Goal: Task Accomplishment & Management: Manage account settings

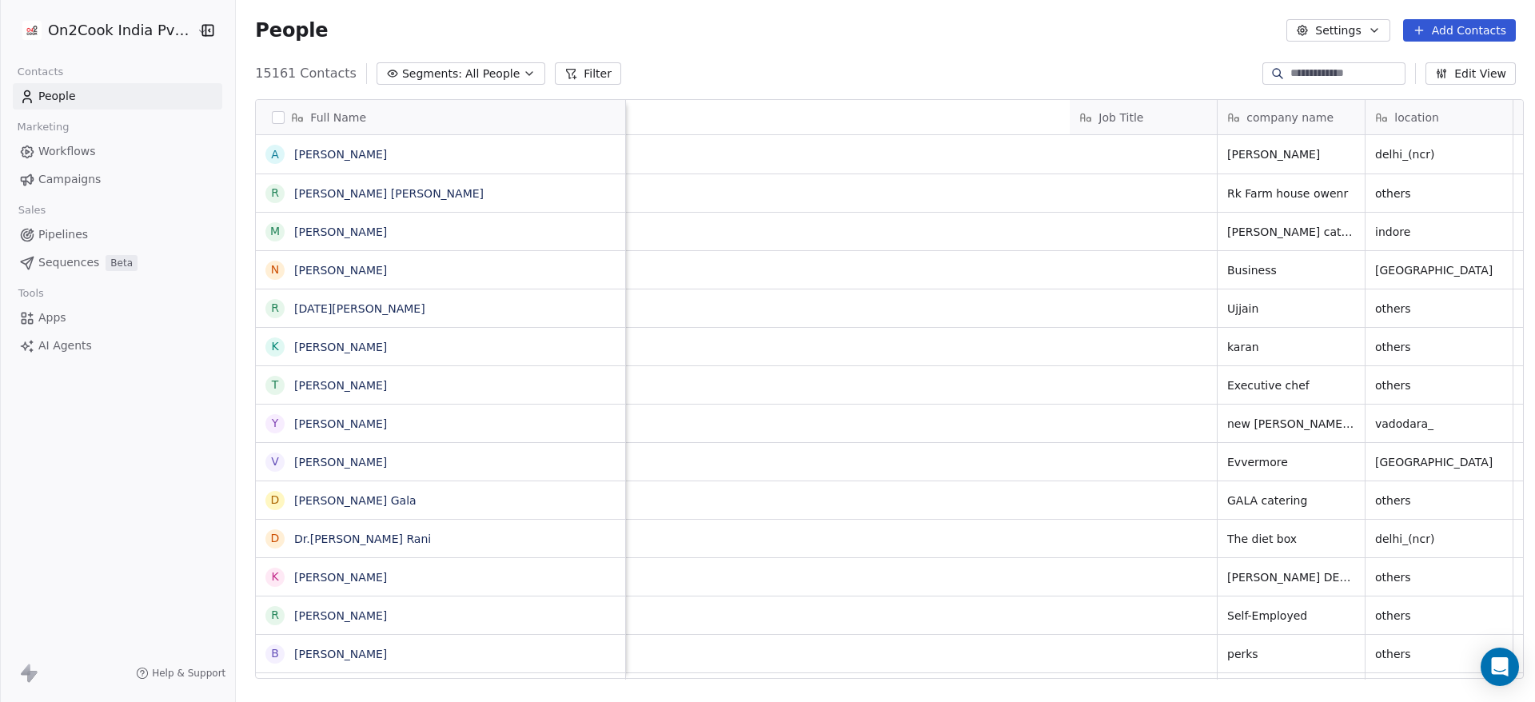
scroll to position [599, 1288]
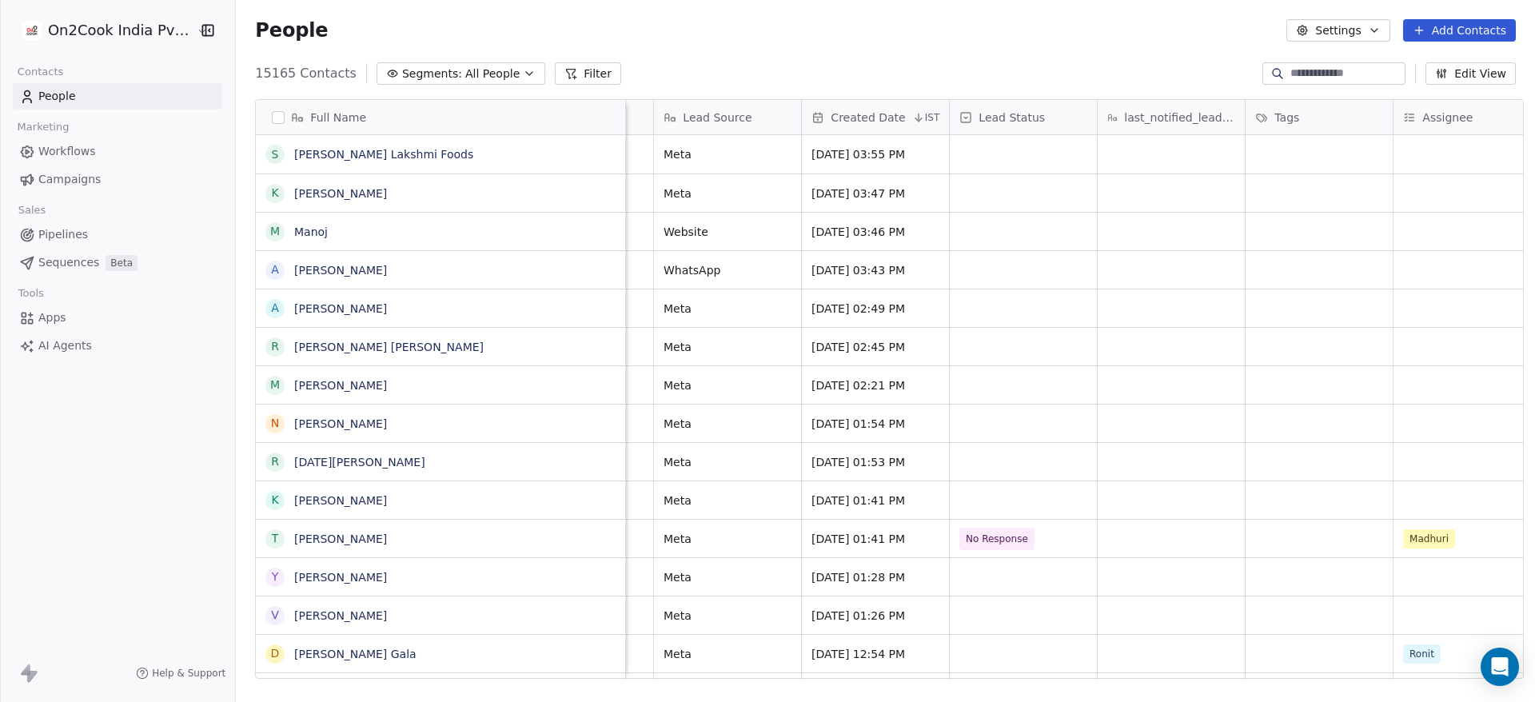
click at [571, 69] on button "Filter" at bounding box center [588, 73] width 66 height 22
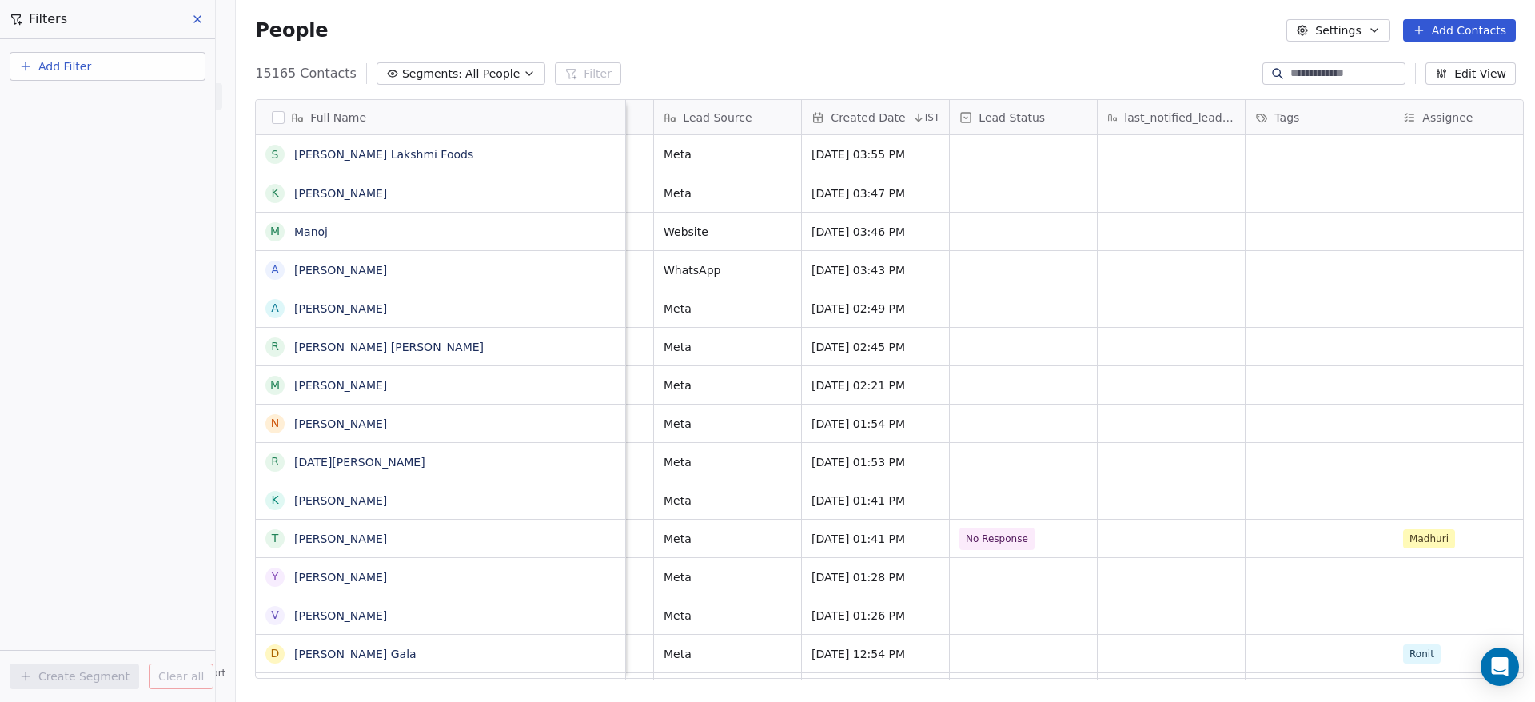
click at [649, 24] on div "People Settings Add Contacts" at bounding box center [885, 30] width 1260 height 22
click at [675, 17] on div "People Settings Add Contacts" at bounding box center [885, 30] width 1299 height 61
click at [200, 18] on icon at bounding box center [197, 19] width 13 height 13
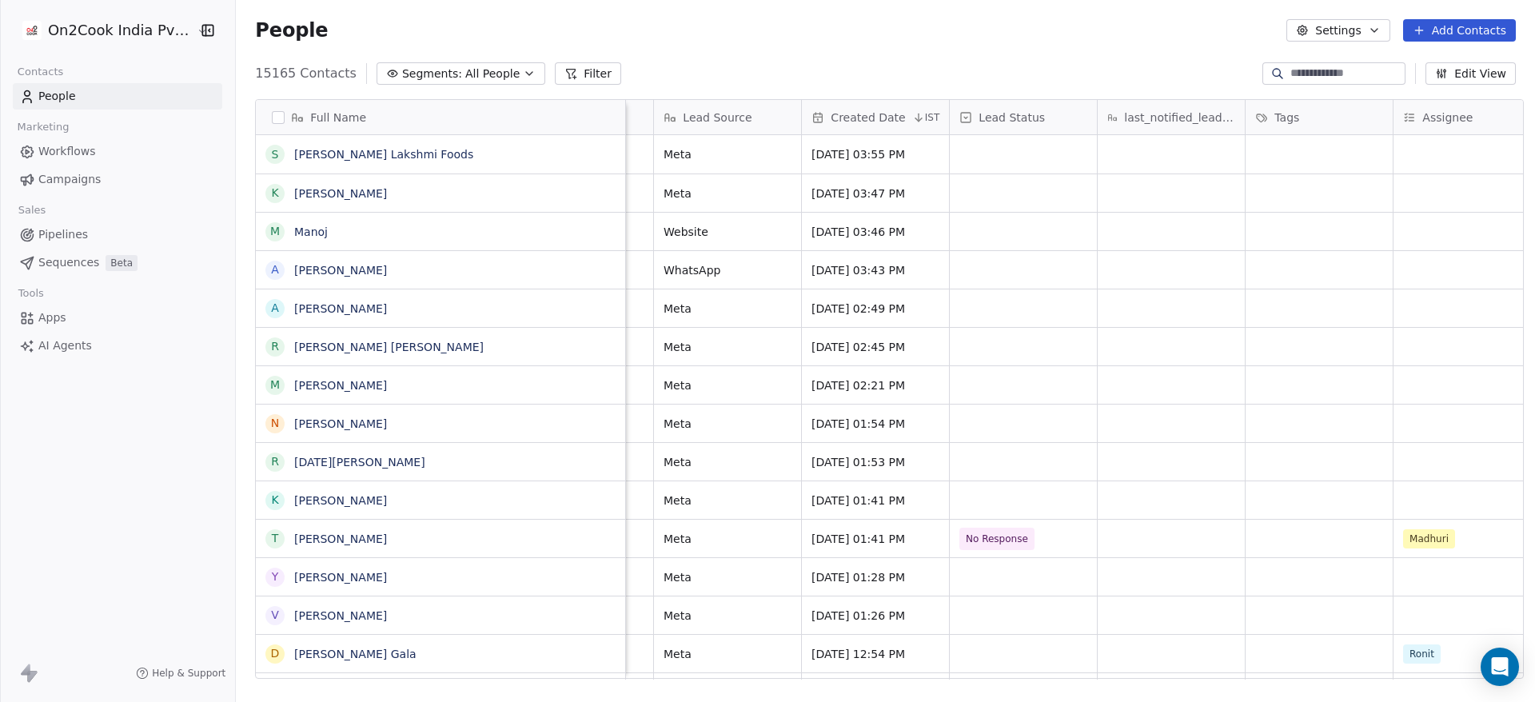
click at [273, 111] on button "button" at bounding box center [278, 117] width 13 height 13
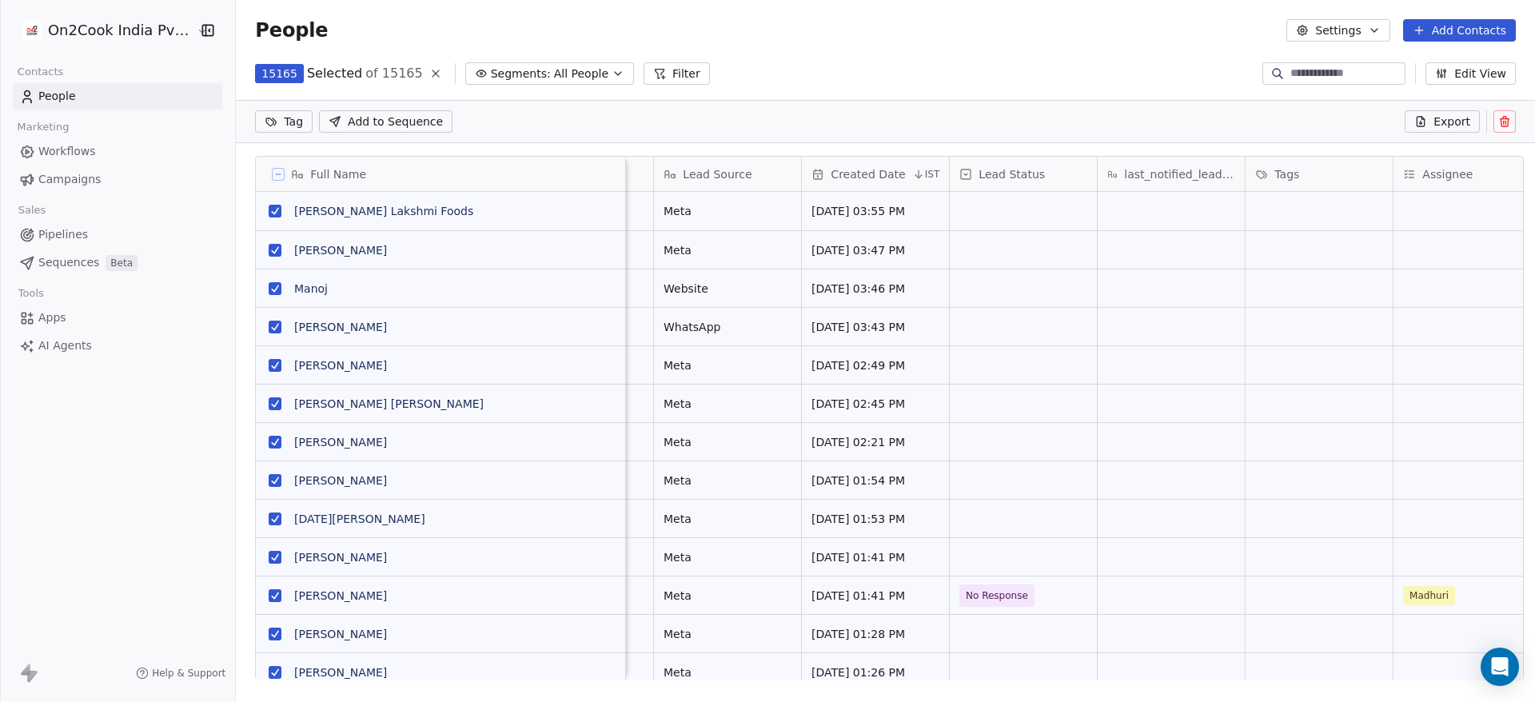
scroll to position [543, 1288]
click at [1449, 122] on span "Export" at bounding box center [1451, 121] width 37 height 16
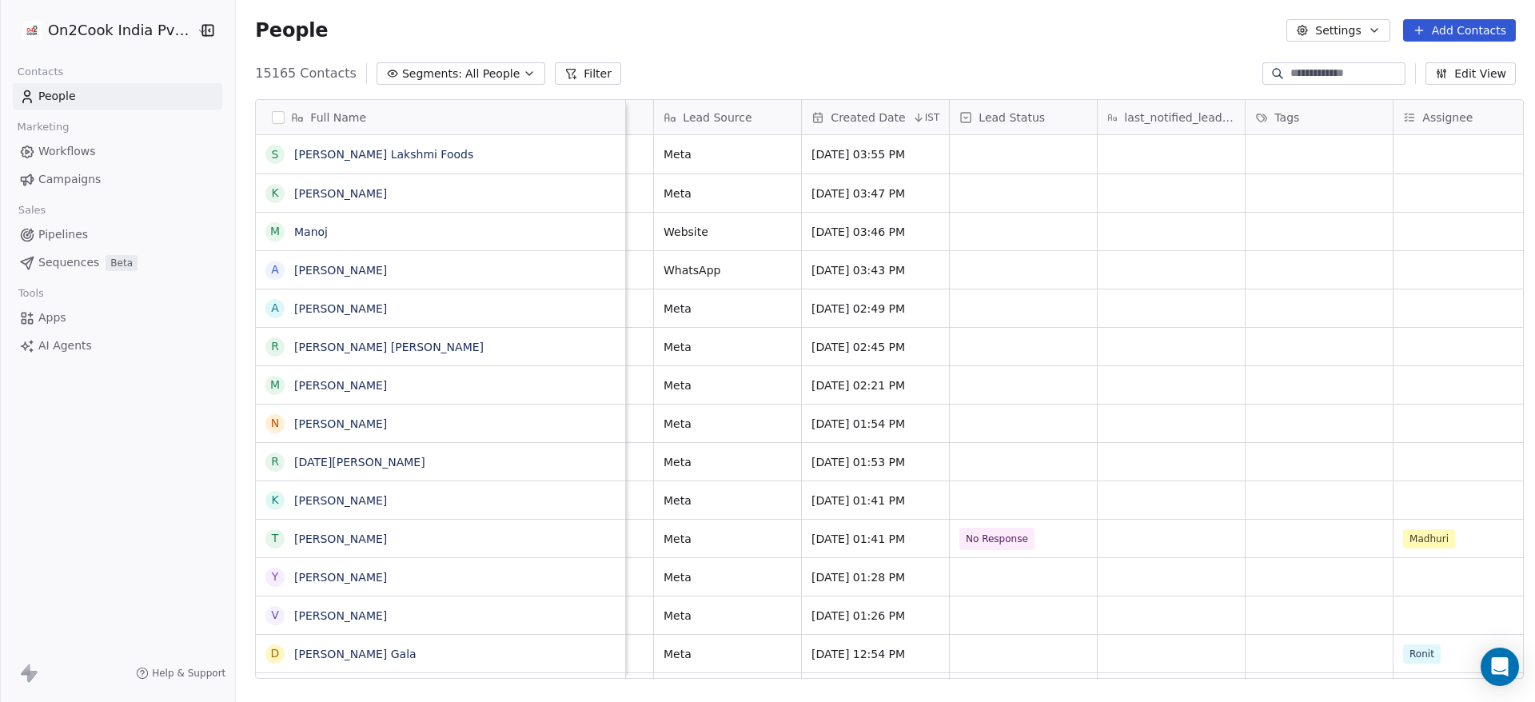
scroll to position [599, 1288]
click at [1334, 30] on button "Settings" at bounding box center [1337, 30] width 103 height 22
click at [1357, 120] on span "Import" at bounding box center [1348, 116] width 37 height 17
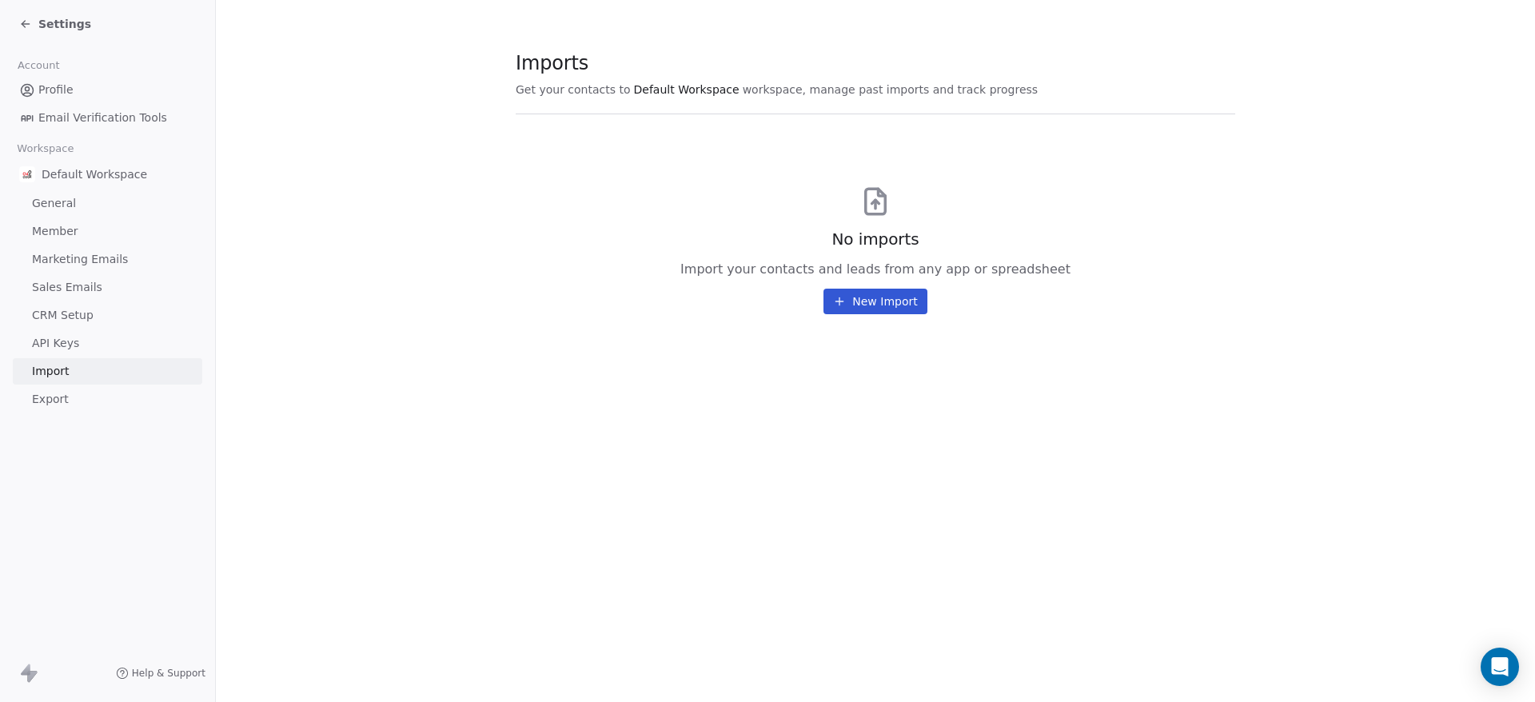
click at [30, 30] on icon at bounding box center [25, 24] width 13 height 13
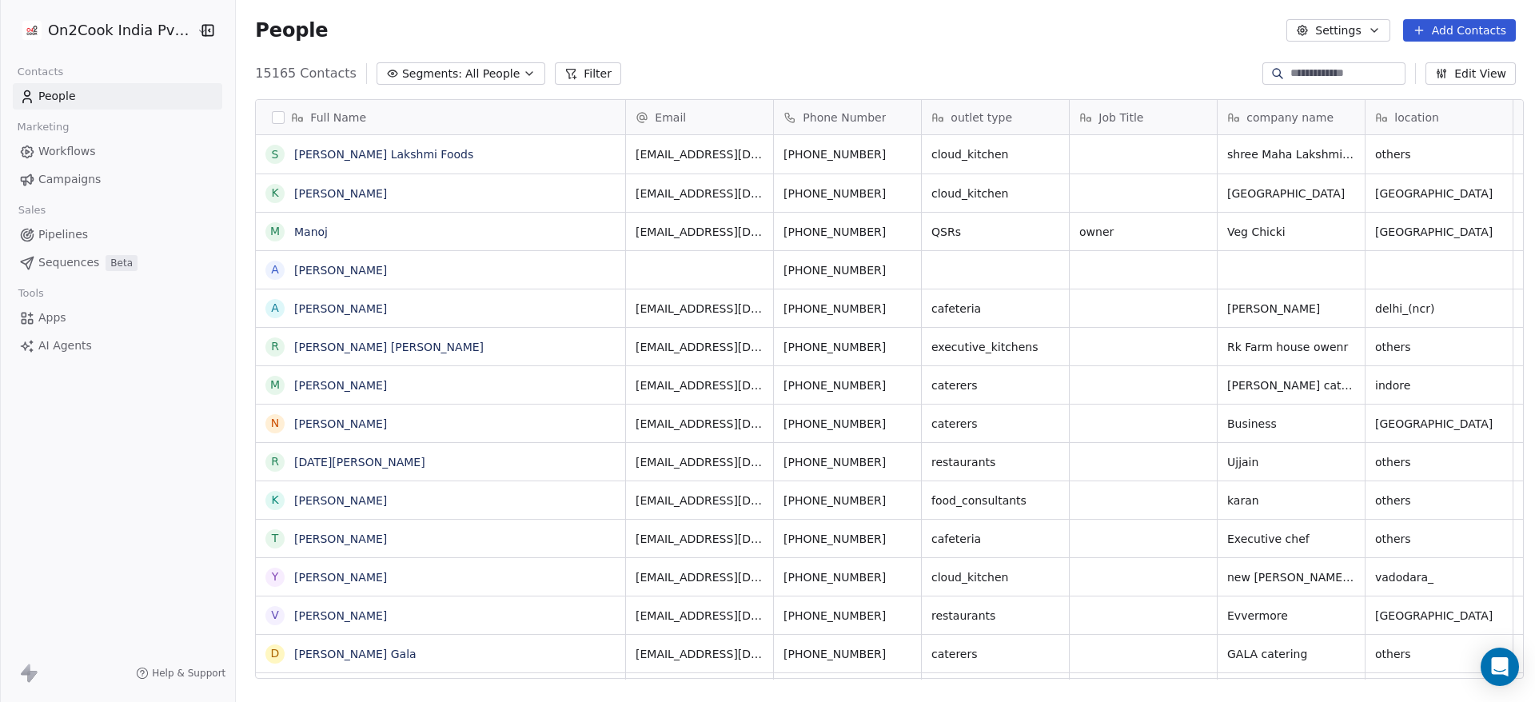
scroll to position [599, 1288]
click at [272, 119] on button "button" at bounding box center [278, 117] width 13 height 13
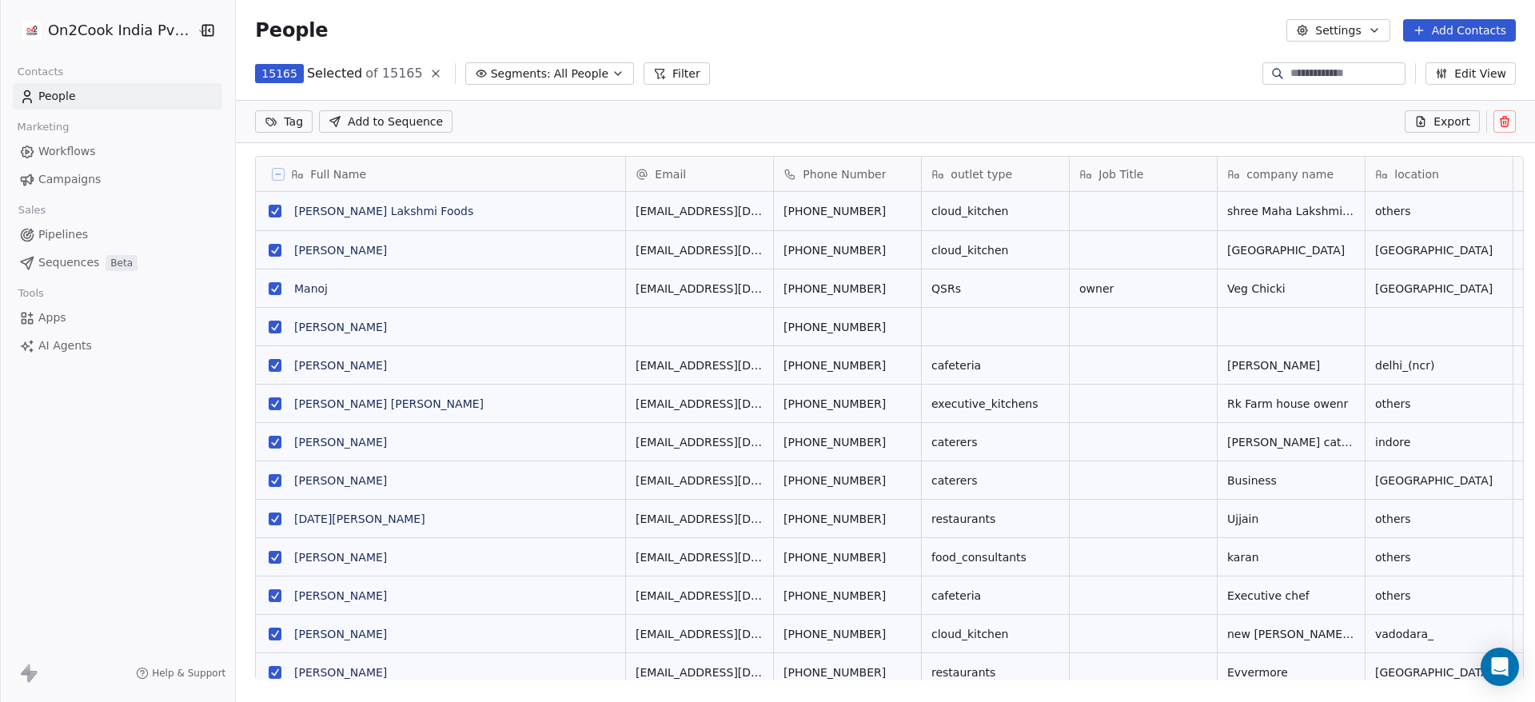
click at [1427, 121] on icon at bounding box center [1420, 121] width 13 height 13
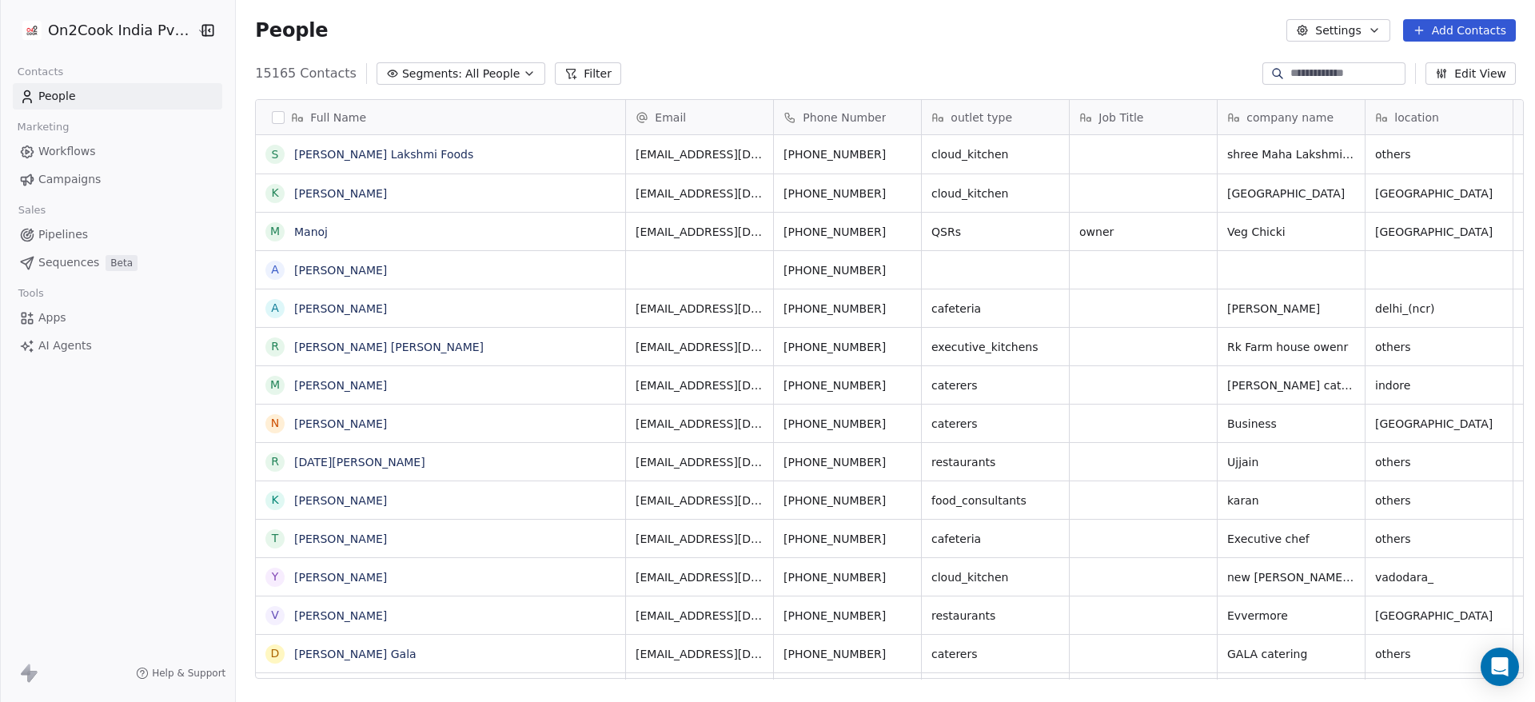
scroll to position [599, 1288]
click at [1332, 34] on button "Settings" at bounding box center [1337, 30] width 103 height 22
click at [1351, 140] on span "Export" at bounding box center [1348, 141] width 37 height 17
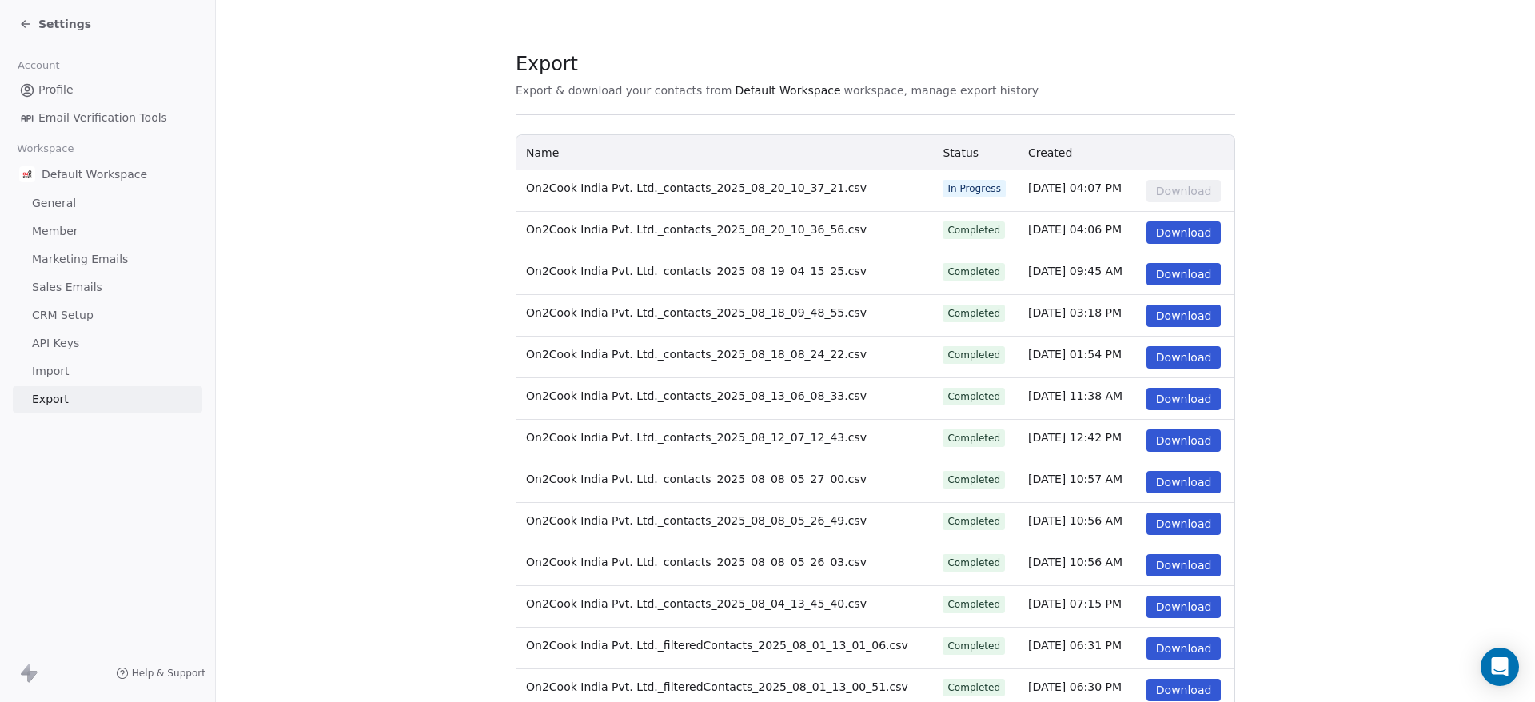
click at [1168, 232] on button "Download" at bounding box center [1183, 232] width 75 height 22
click at [31, 26] on icon at bounding box center [25, 24] width 13 height 13
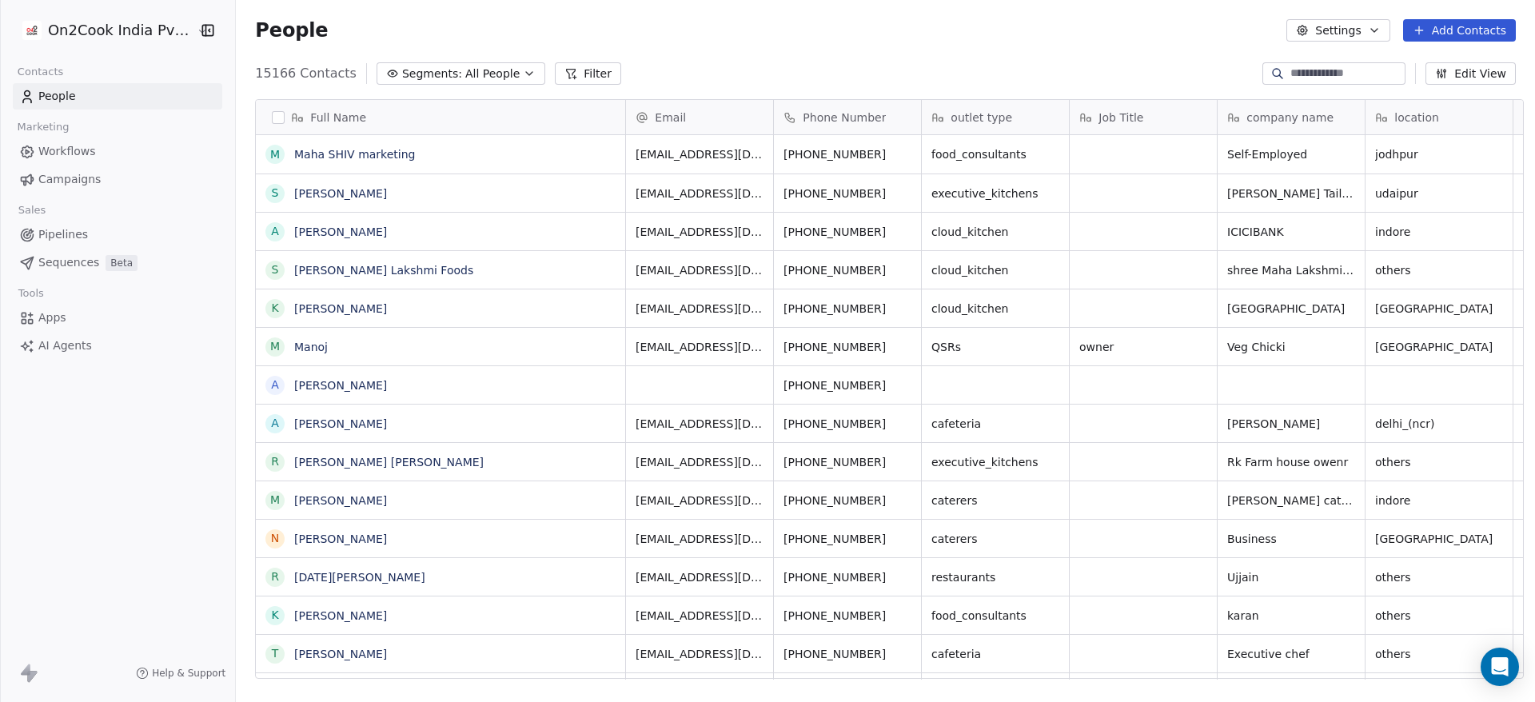
scroll to position [599, 1288]
click at [272, 117] on button "button" at bounding box center [278, 117] width 13 height 13
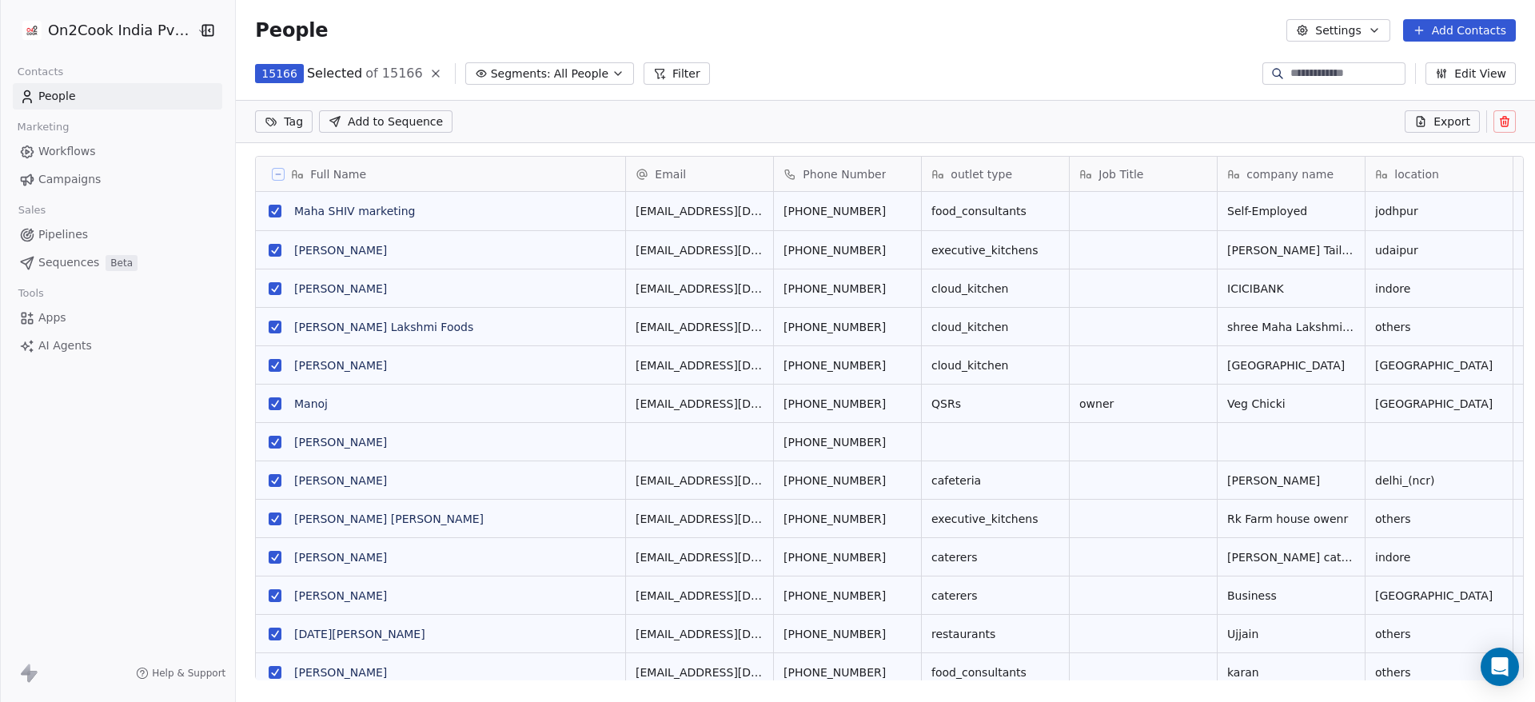
scroll to position [543, 1288]
click at [657, 77] on button "Filter" at bounding box center [676, 73] width 66 height 22
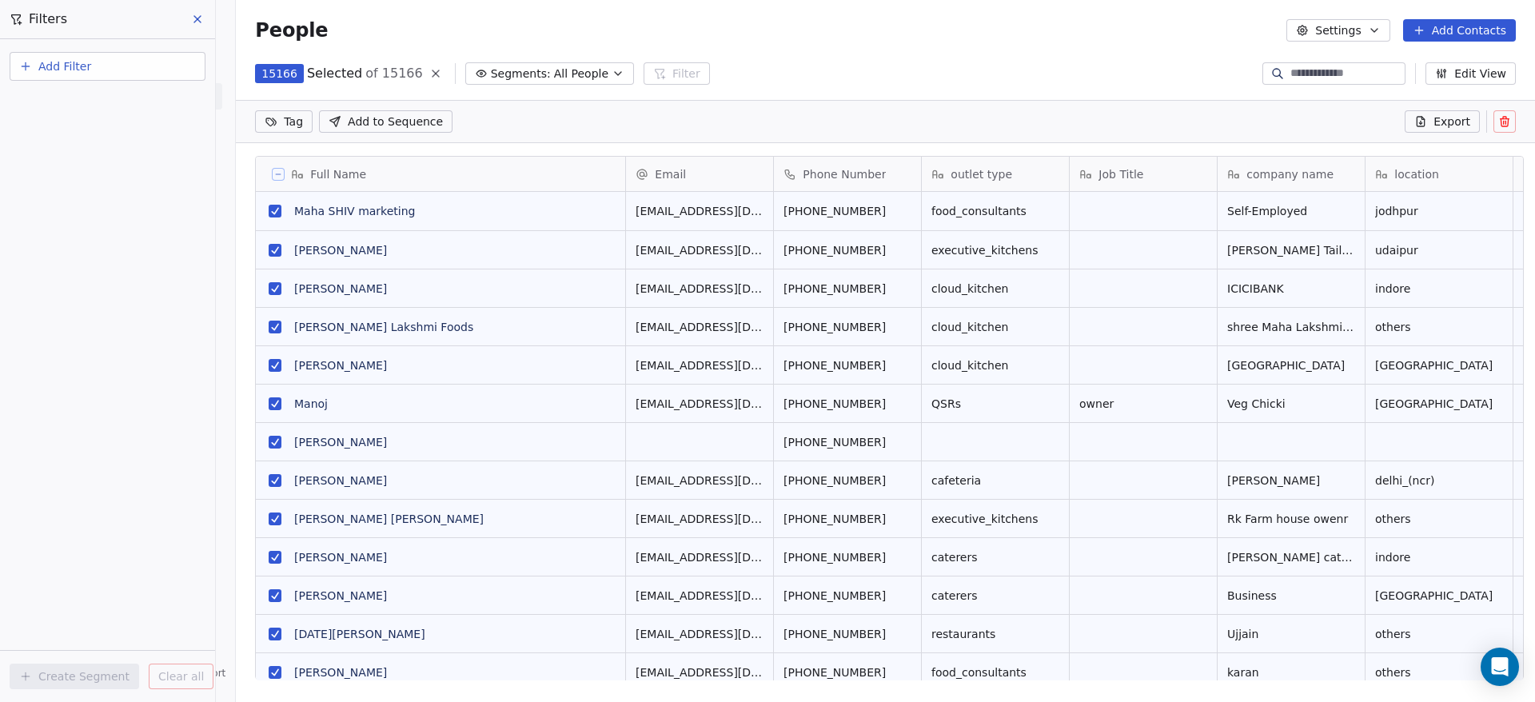
click at [33, 73] on button "Add Filter" at bounding box center [108, 66] width 196 height 29
click at [50, 94] on div "Contact properties" at bounding box center [107, 104] width 181 height 26
type input "****"
click at [72, 213] on div "location" at bounding box center [107, 213] width 162 height 16
click at [84, 216] on div "Contains" at bounding box center [107, 222] width 167 height 26
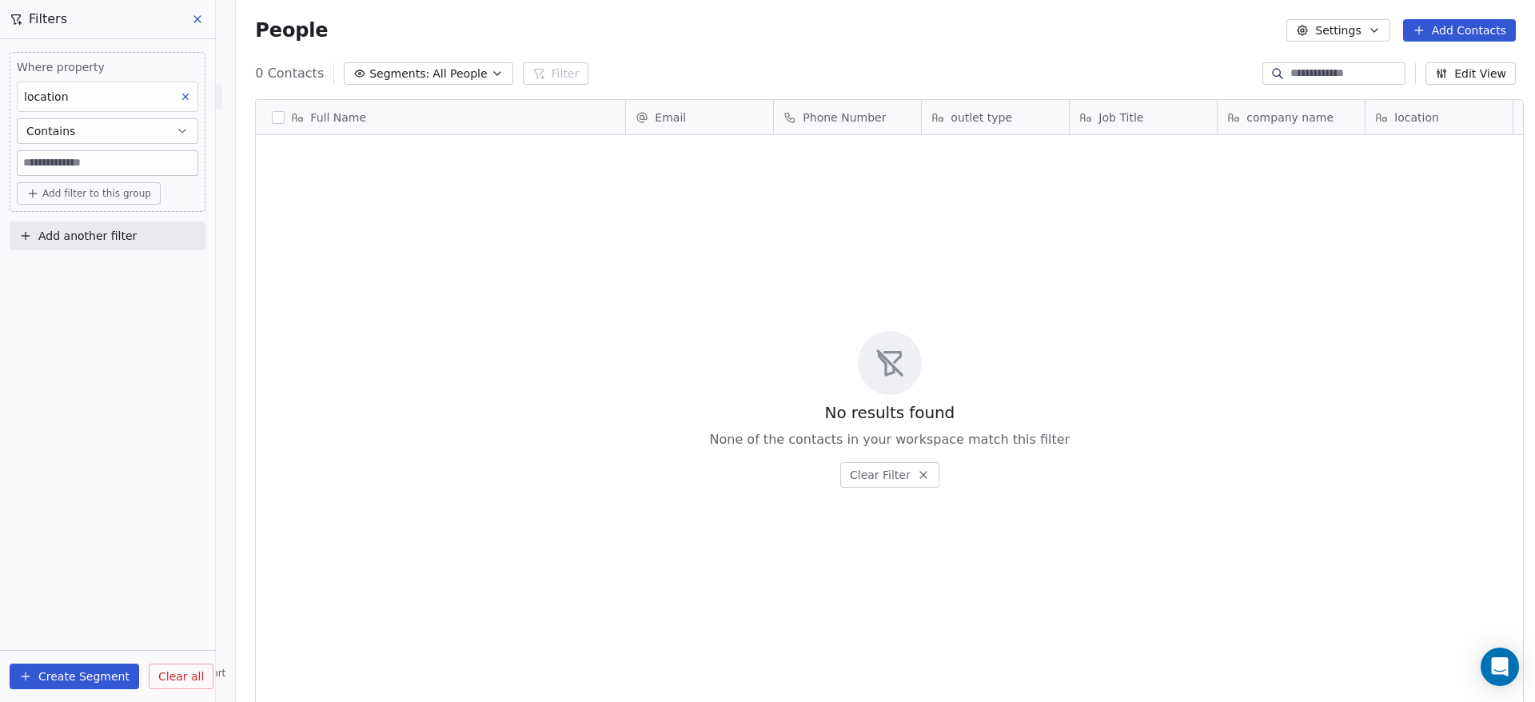
scroll to position [599, 1288]
click at [98, 167] on input at bounding box center [108, 163] width 180 height 24
type input "******"
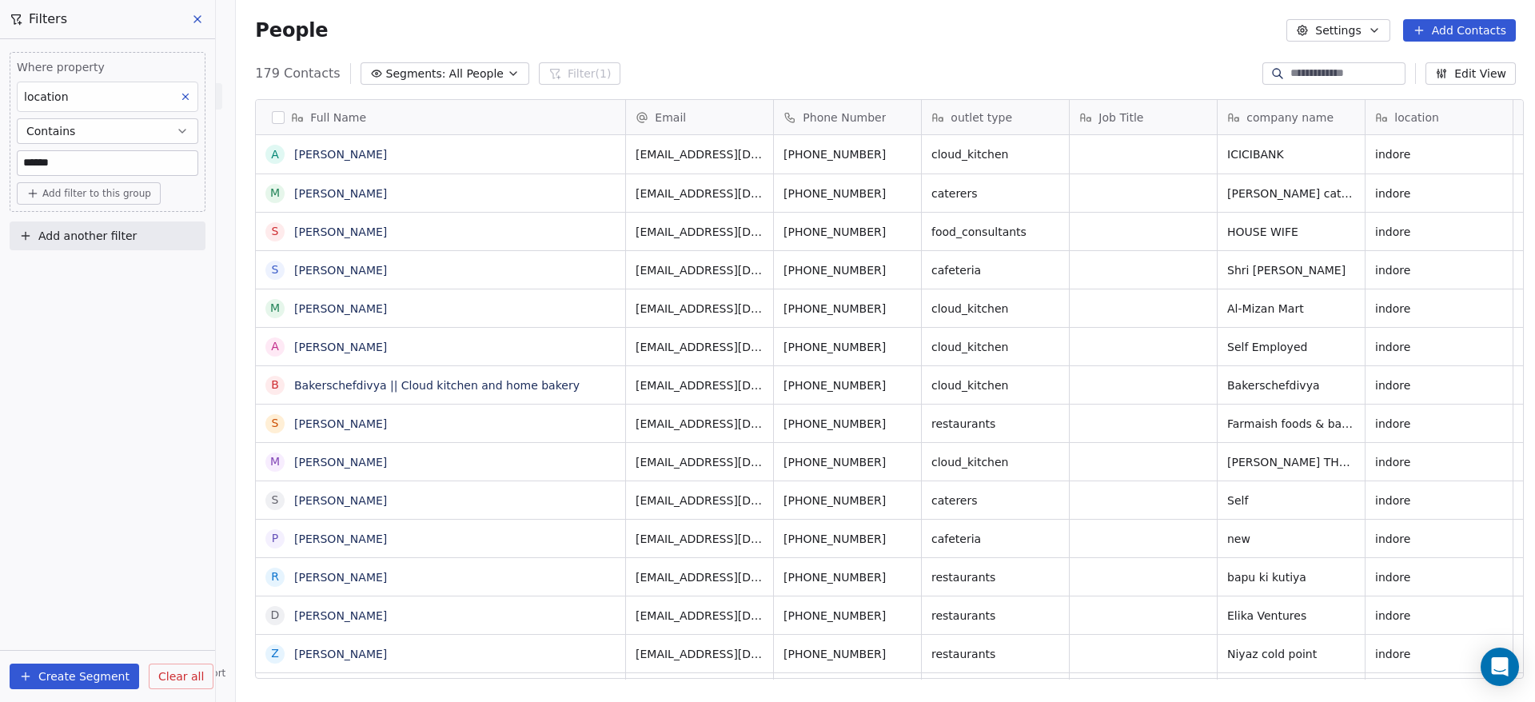
click at [95, 193] on span "Add filter to this group" at bounding box center [96, 193] width 109 height 13
click at [98, 226] on span "Contact properties" at bounding box center [86, 228] width 104 height 17
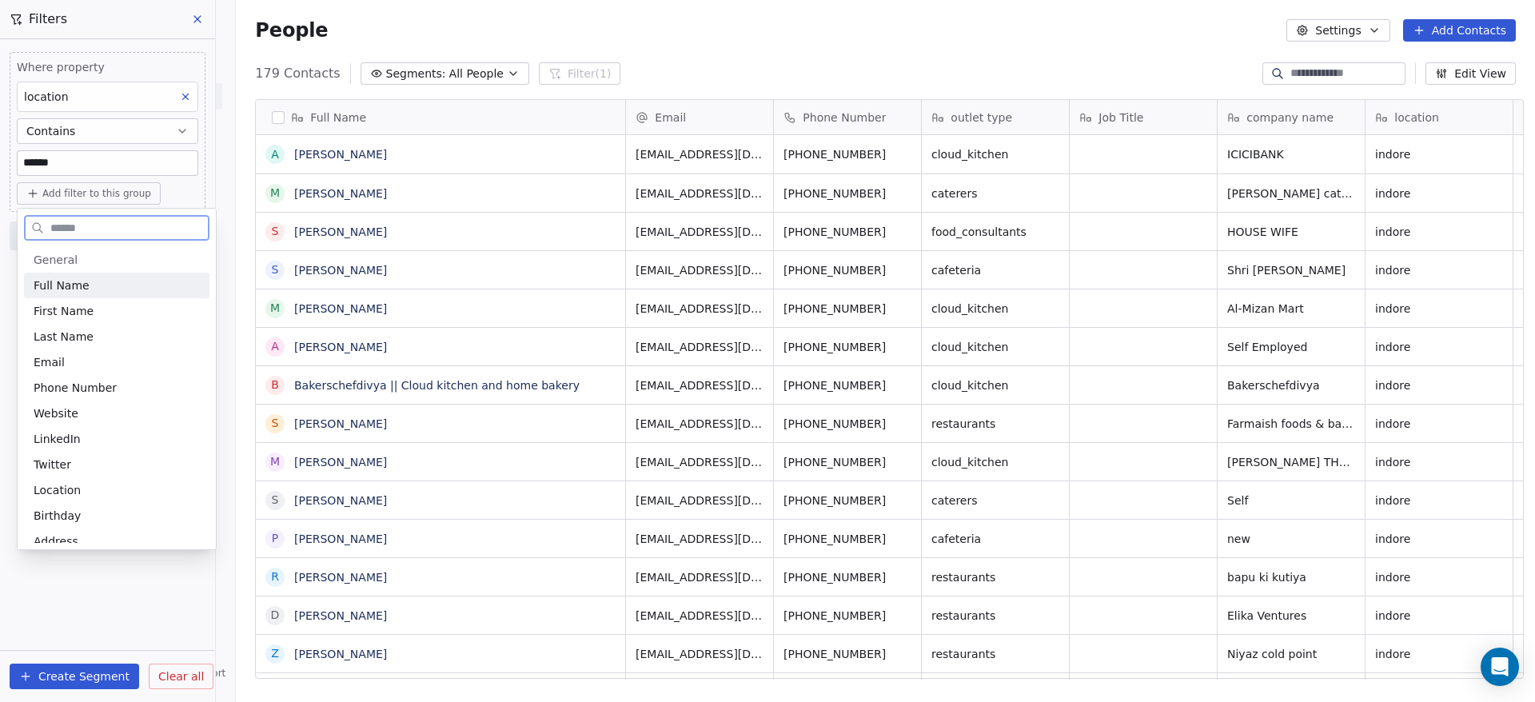
paste input "******"
type input "******"
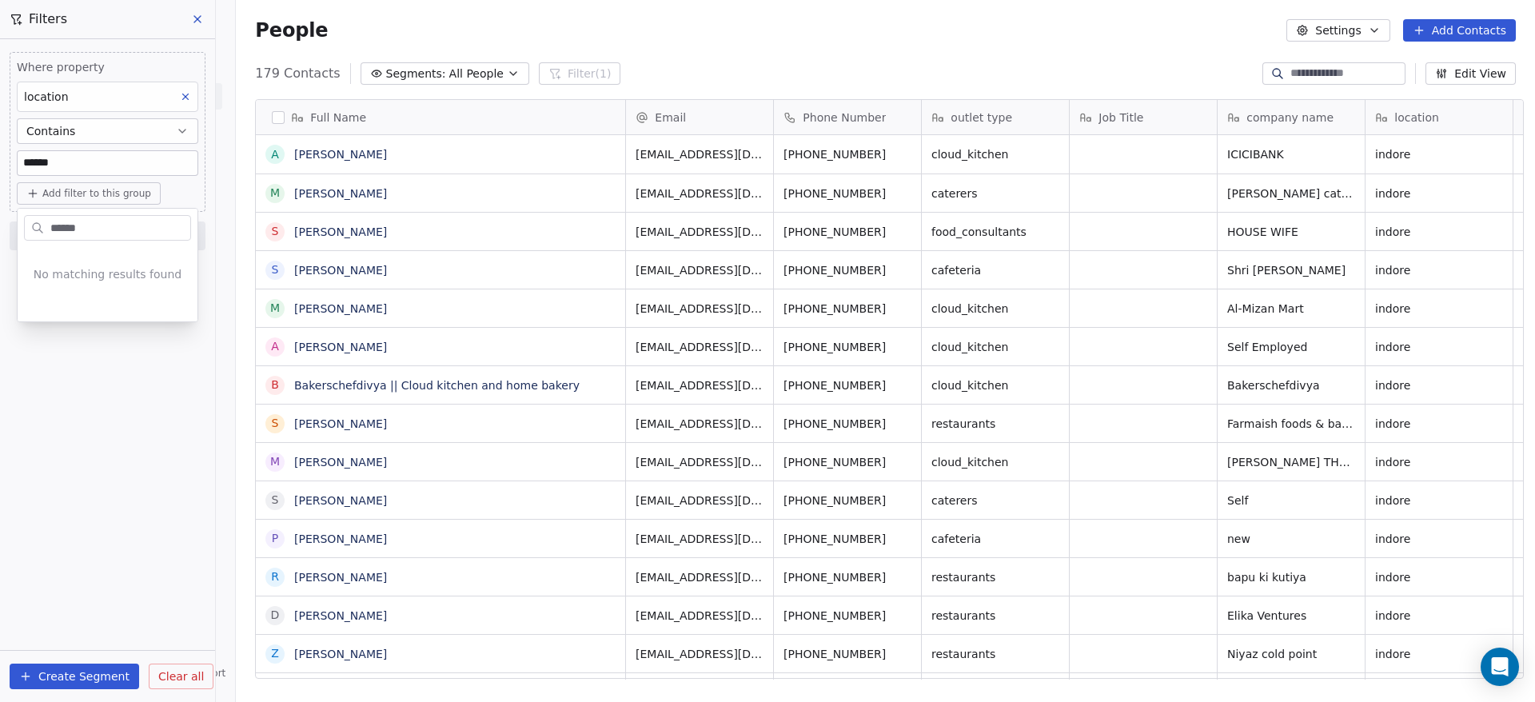
click at [136, 394] on html "On2Cook India Pvt. Ltd. Contacts People Marketing Workflows Campaigns Sales Pip…" at bounding box center [767, 351] width 1535 height 702
click at [106, 193] on span "Add filter to this group" at bounding box center [96, 193] width 109 height 13
click at [104, 223] on span "Contact properties" at bounding box center [86, 228] width 104 height 17
type input "*****"
click at [74, 293] on span "Location" at bounding box center [57, 285] width 47 height 16
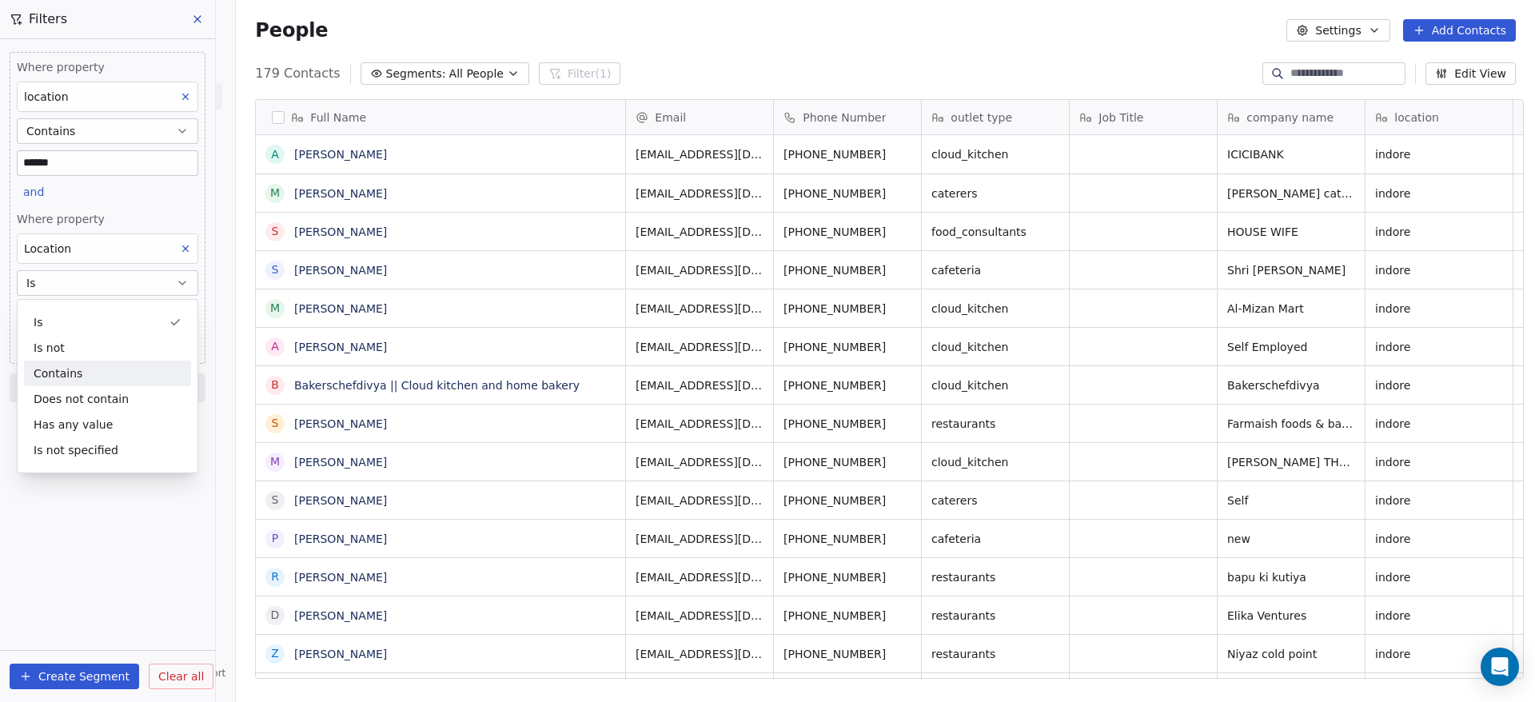
click at [84, 373] on div "Contains" at bounding box center [107, 373] width 167 height 26
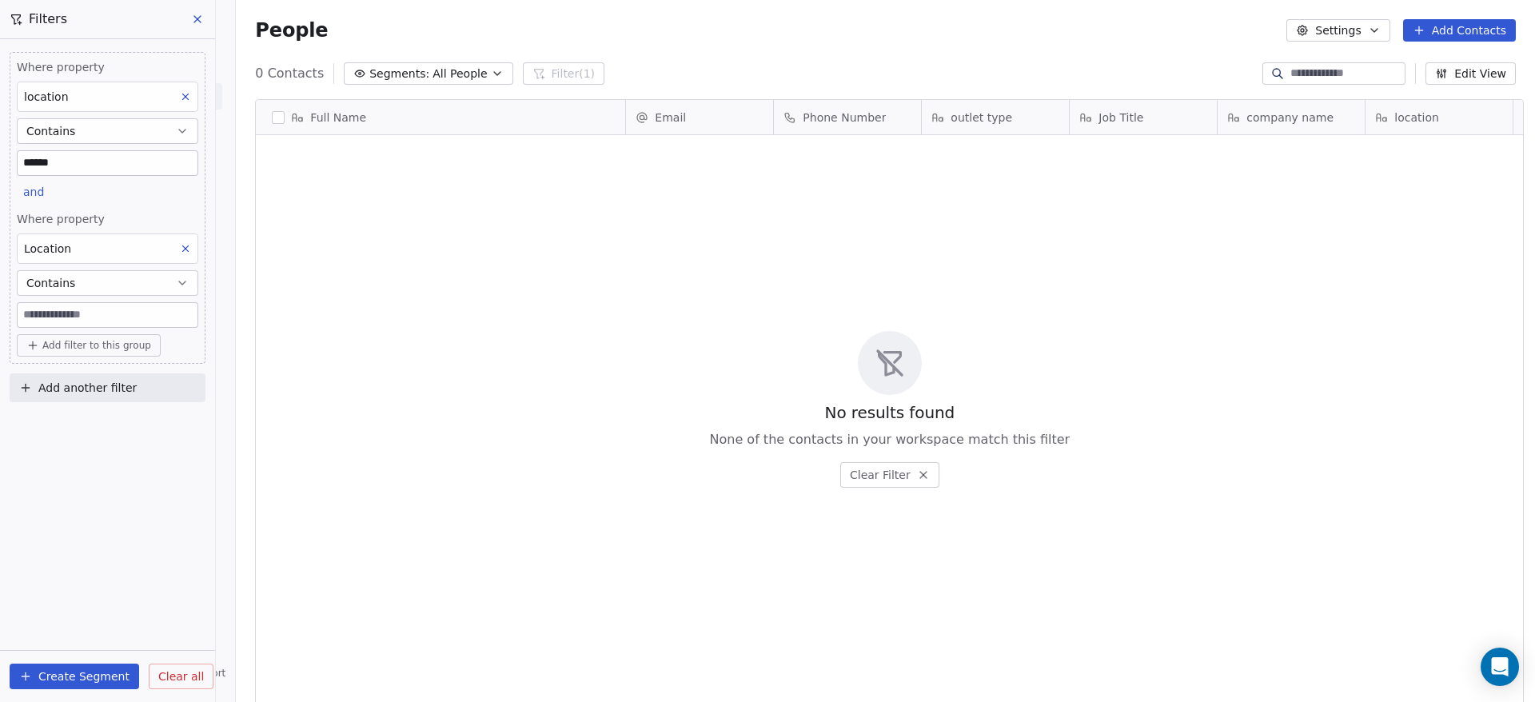
click at [98, 310] on input at bounding box center [108, 315] width 180 height 24
paste input "******"
type input "******"
click at [189, 250] on icon at bounding box center [185, 248] width 11 height 11
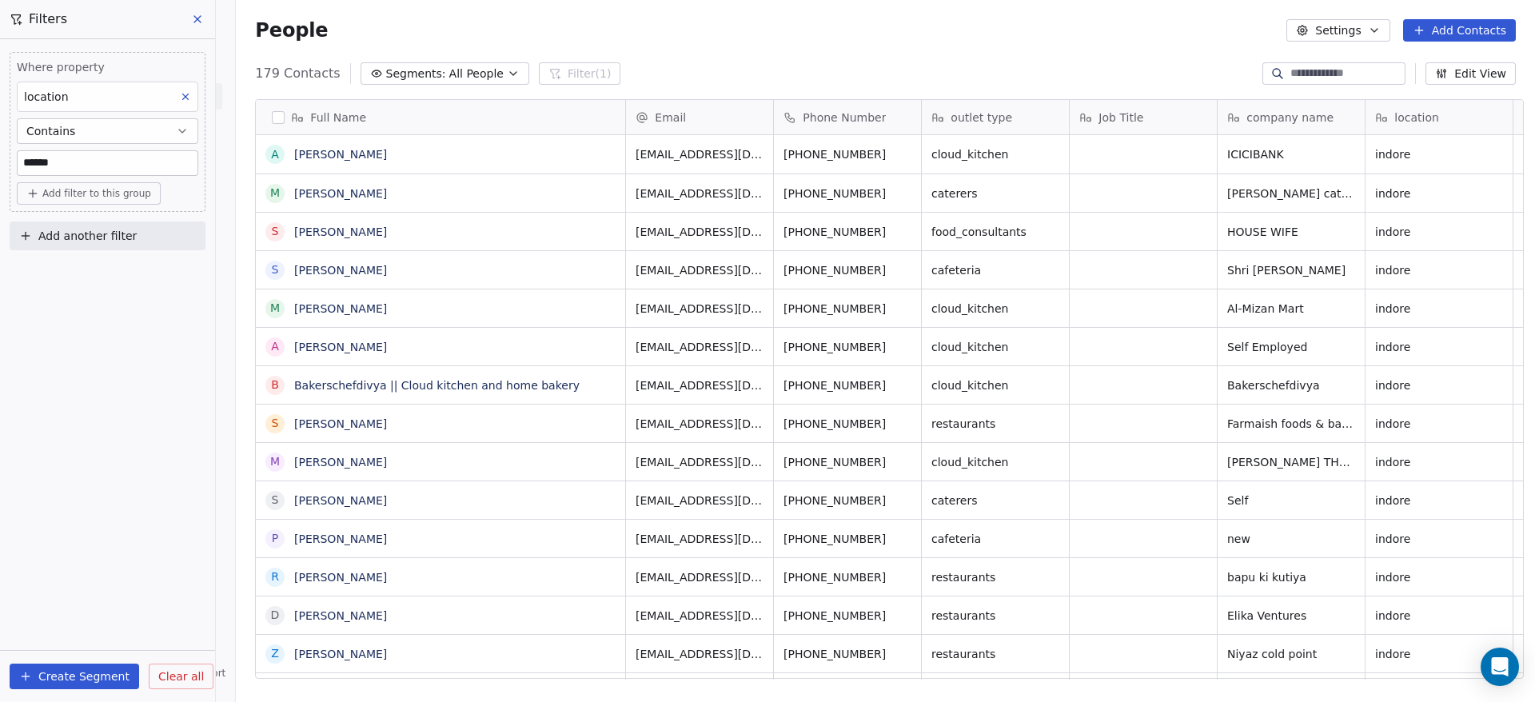
click at [119, 201] on button "Add filter to this group" at bounding box center [89, 193] width 144 height 22
click at [116, 218] on div "Contact properties" at bounding box center [107, 228] width 167 height 26
type input "****"
click at [98, 281] on div "Location" at bounding box center [108, 285] width 148 height 16
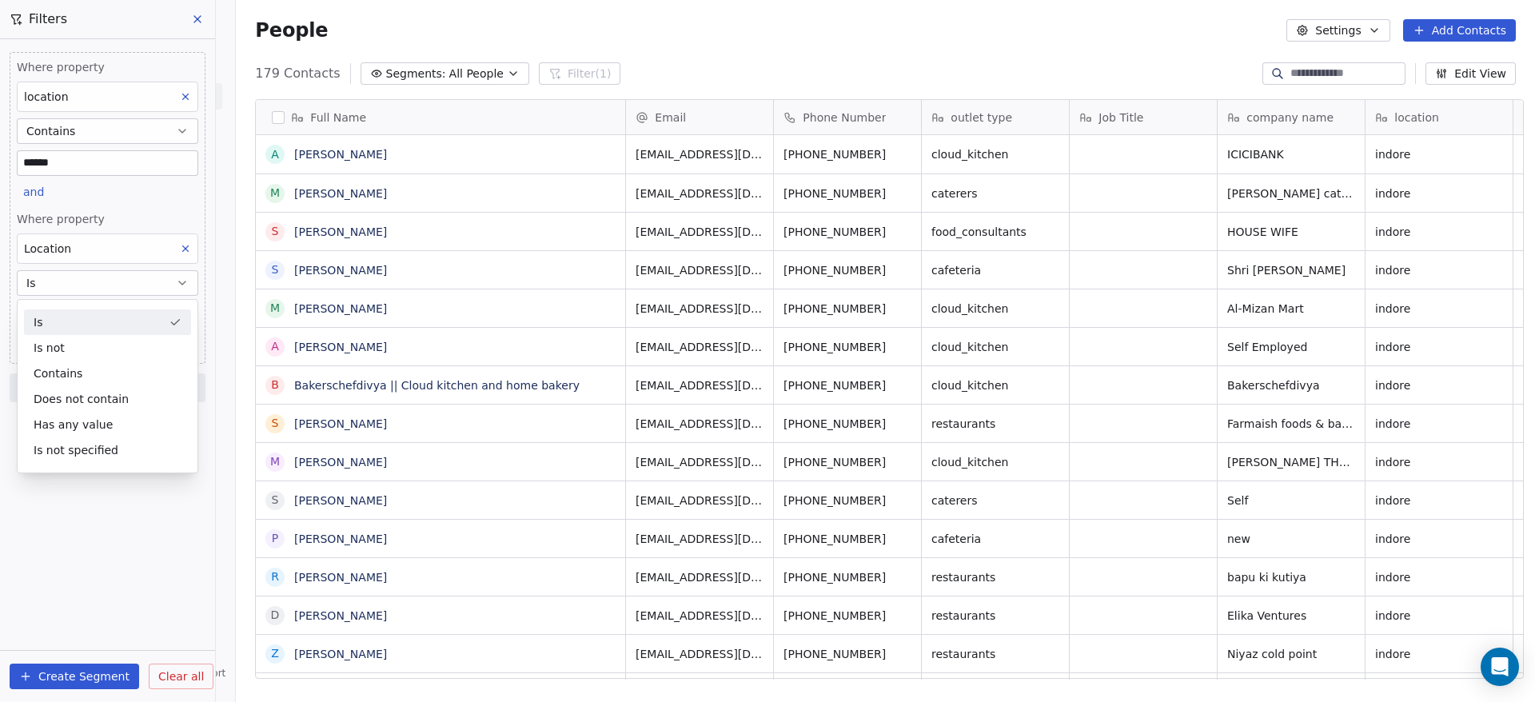
click at [185, 247] on icon at bounding box center [186, 249] width 6 height 6
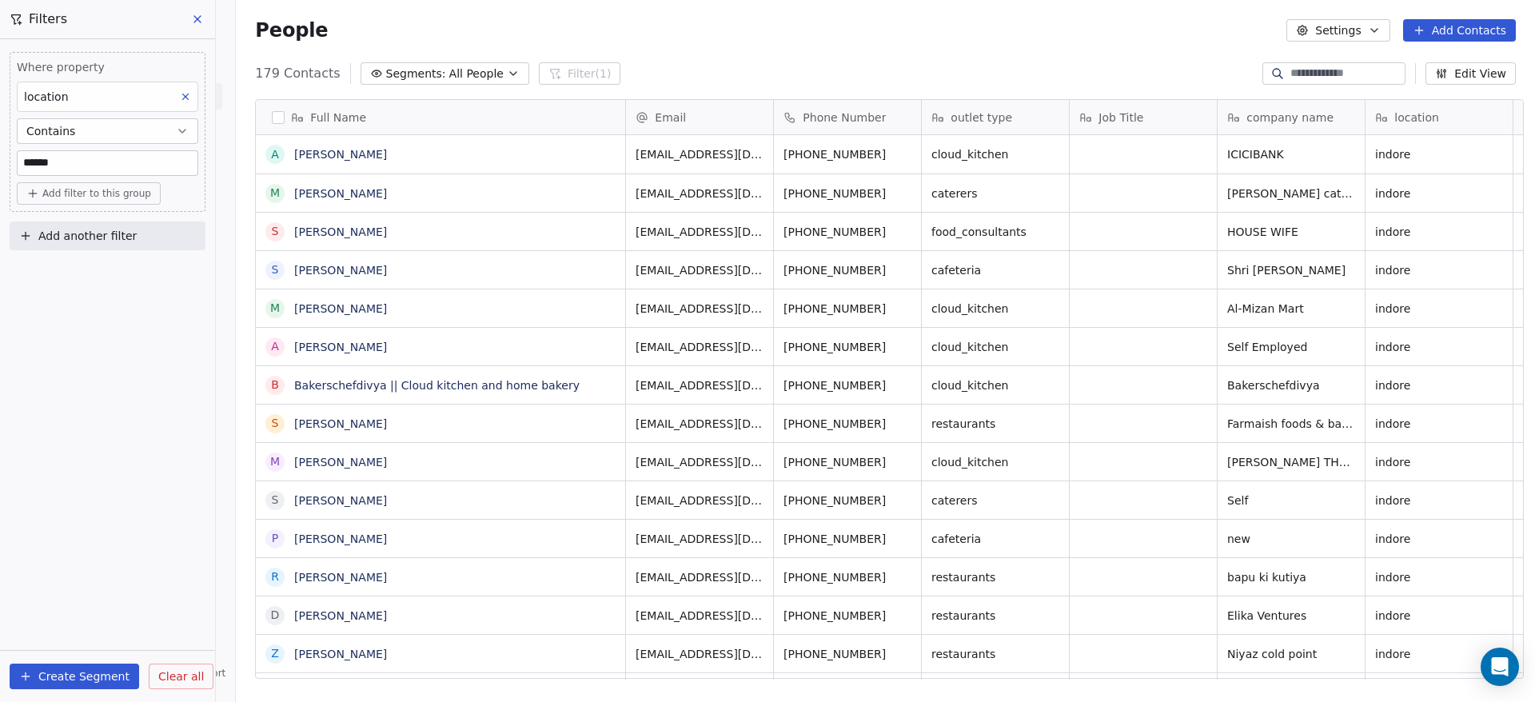
click at [121, 189] on span "Add filter to this group" at bounding box center [96, 193] width 109 height 13
click at [125, 228] on span "Contact properties" at bounding box center [86, 228] width 104 height 17
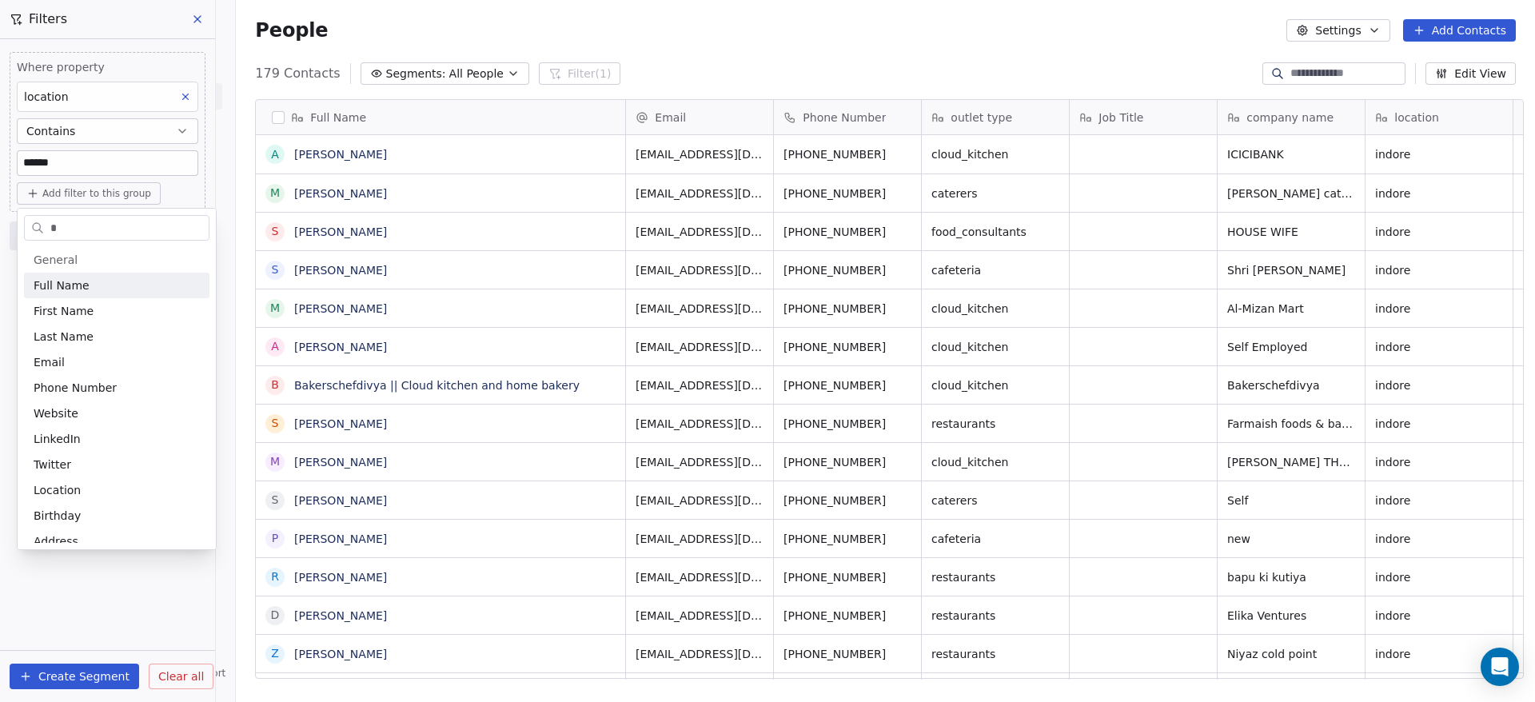
type input "**"
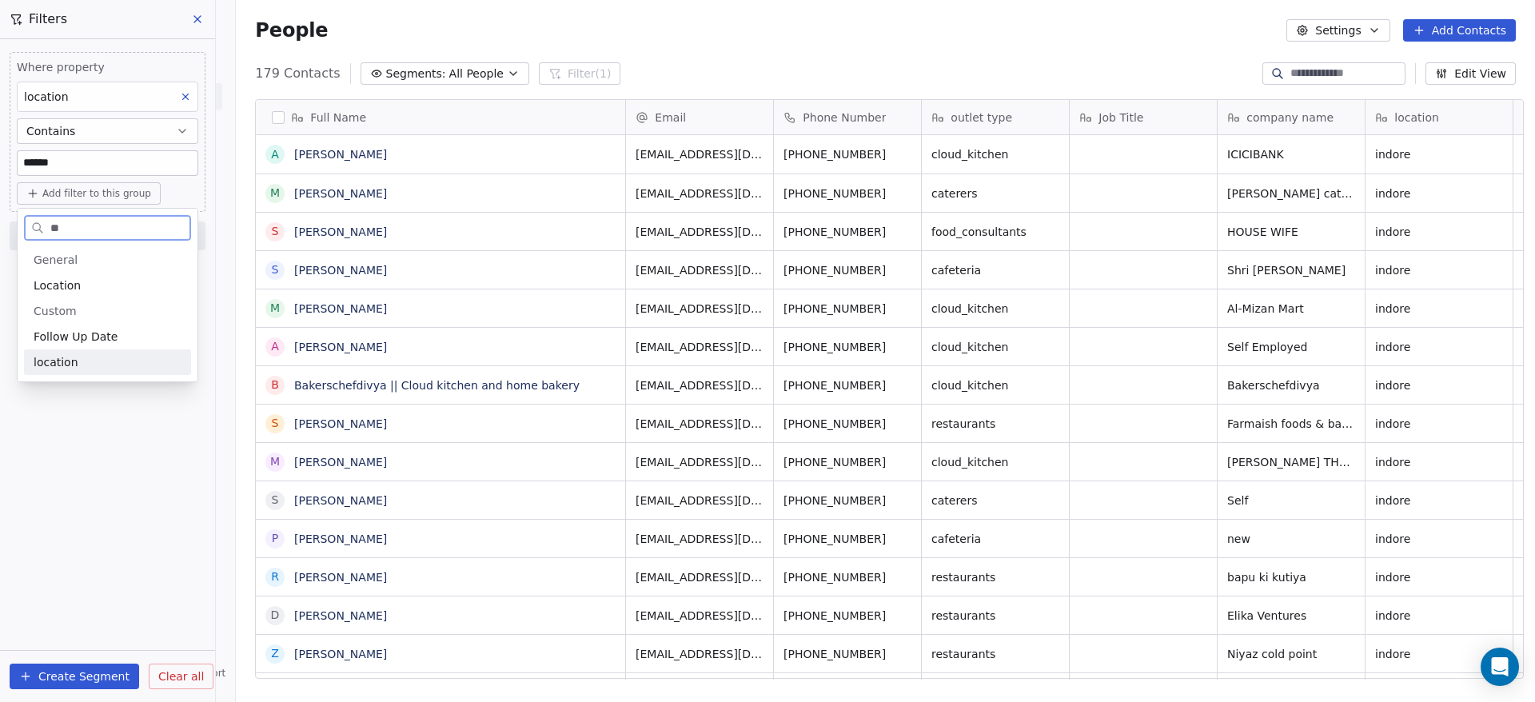
click at [64, 358] on span "location" at bounding box center [56, 362] width 45 height 16
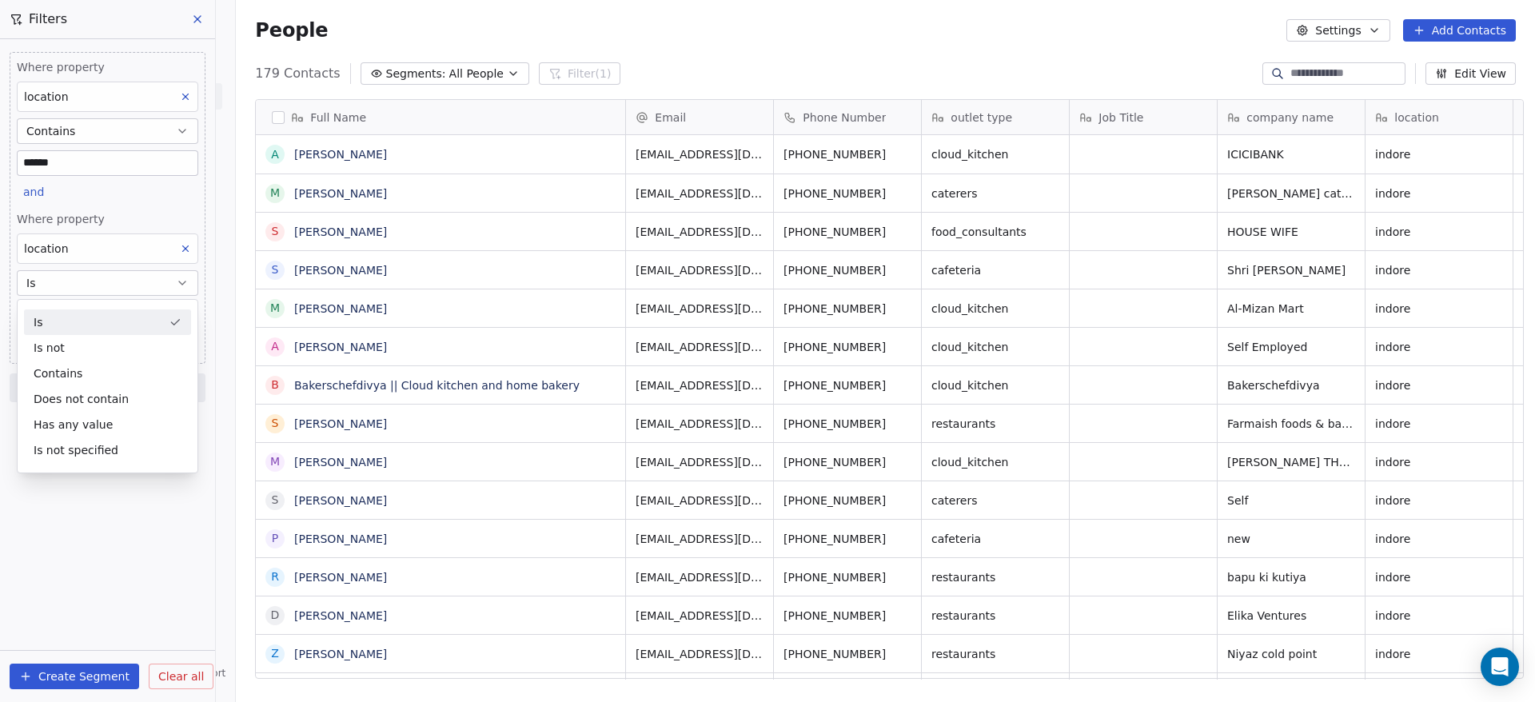
click at [185, 255] on button at bounding box center [185, 248] width 21 height 21
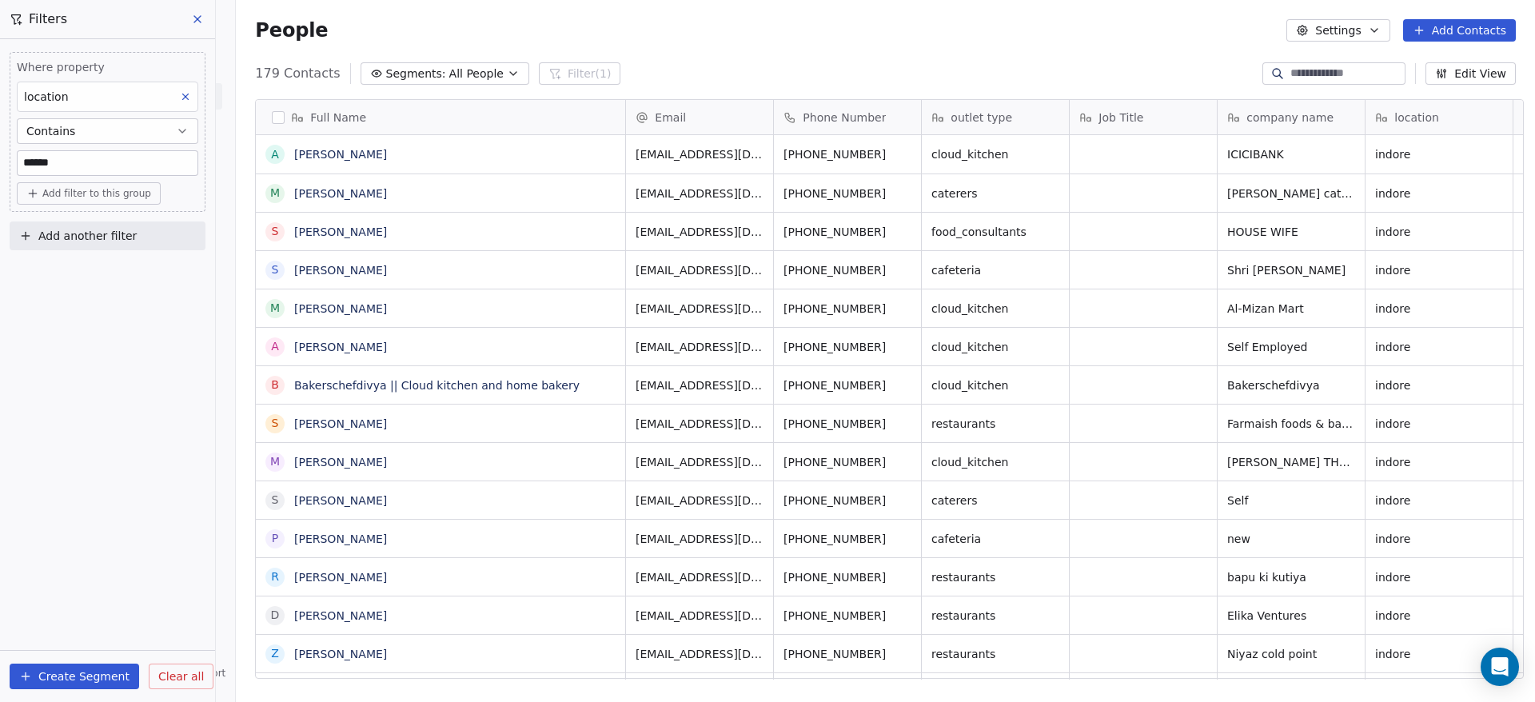
click at [132, 194] on span "Add filter to this group" at bounding box center [96, 193] width 109 height 13
click at [181, 196] on html "On2Cook India Pvt. Ltd. Contacts People Marketing Workflows Campaigns Sales Pip…" at bounding box center [767, 351] width 1535 height 702
click at [129, 197] on span "Add filter to this group" at bounding box center [96, 193] width 109 height 13
click at [124, 225] on span "Contact properties" at bounding box center [86, 228] width 104 height 17
type input "****"
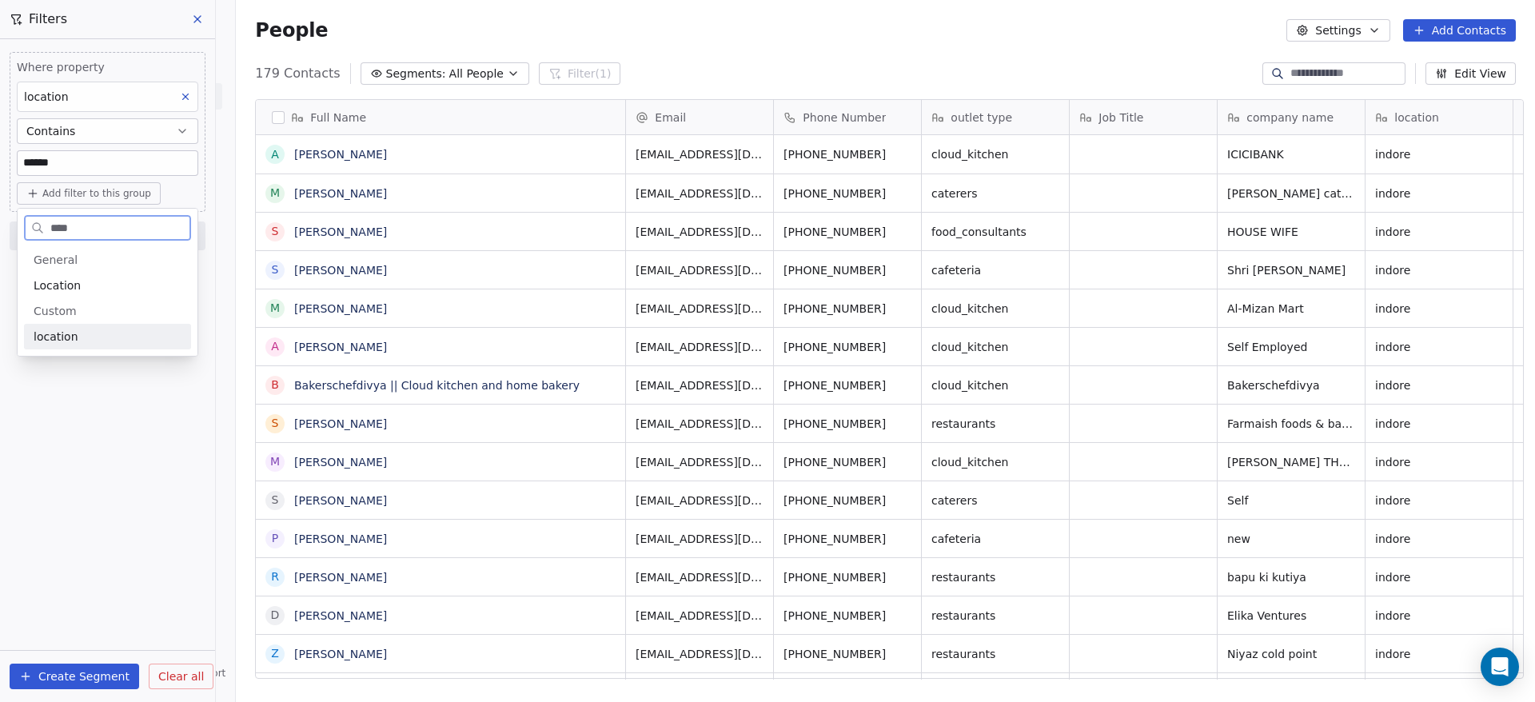
click at [98, 338] on div "location" at bounding box center [108, 337] width 148 height 16
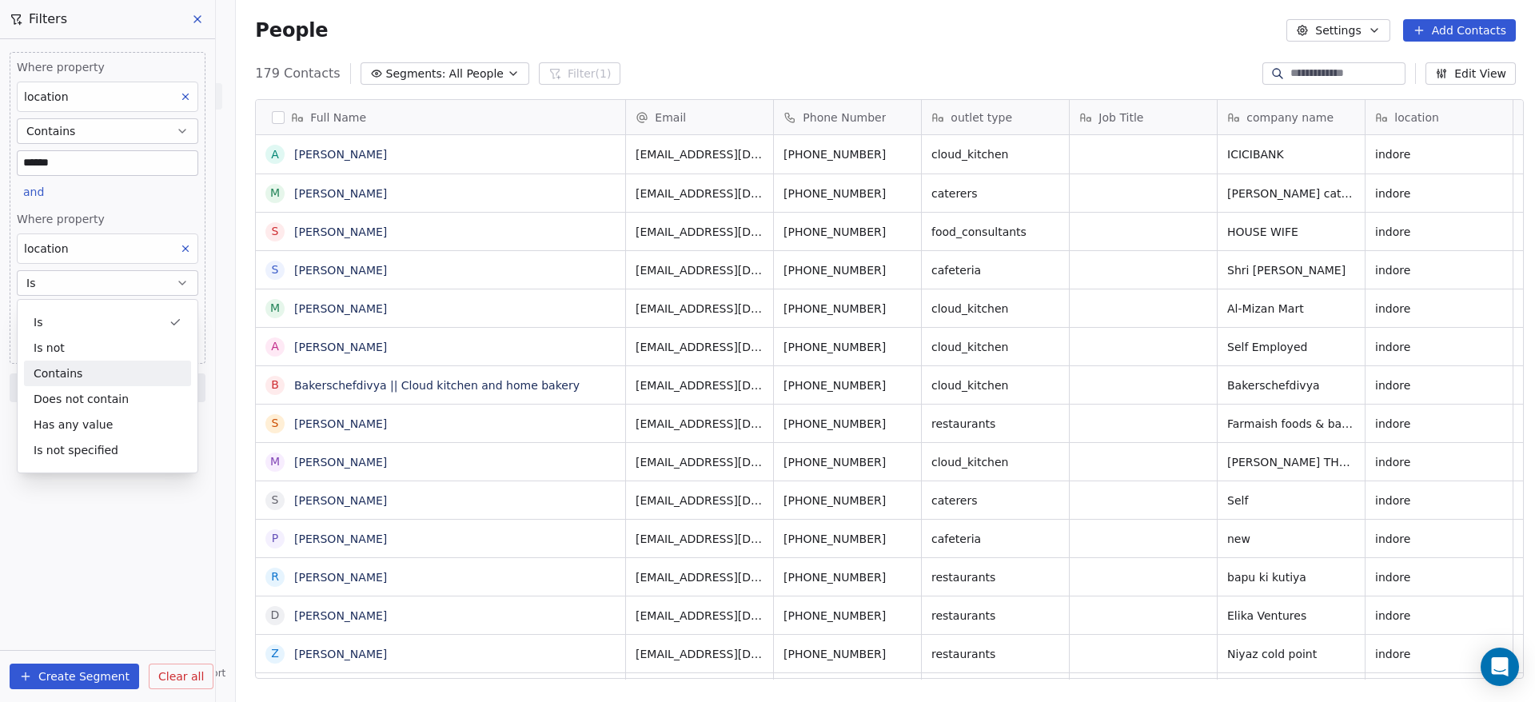
click at [91, 370] on div "Contains" at bounding box center [107, 373] width 167 height 26
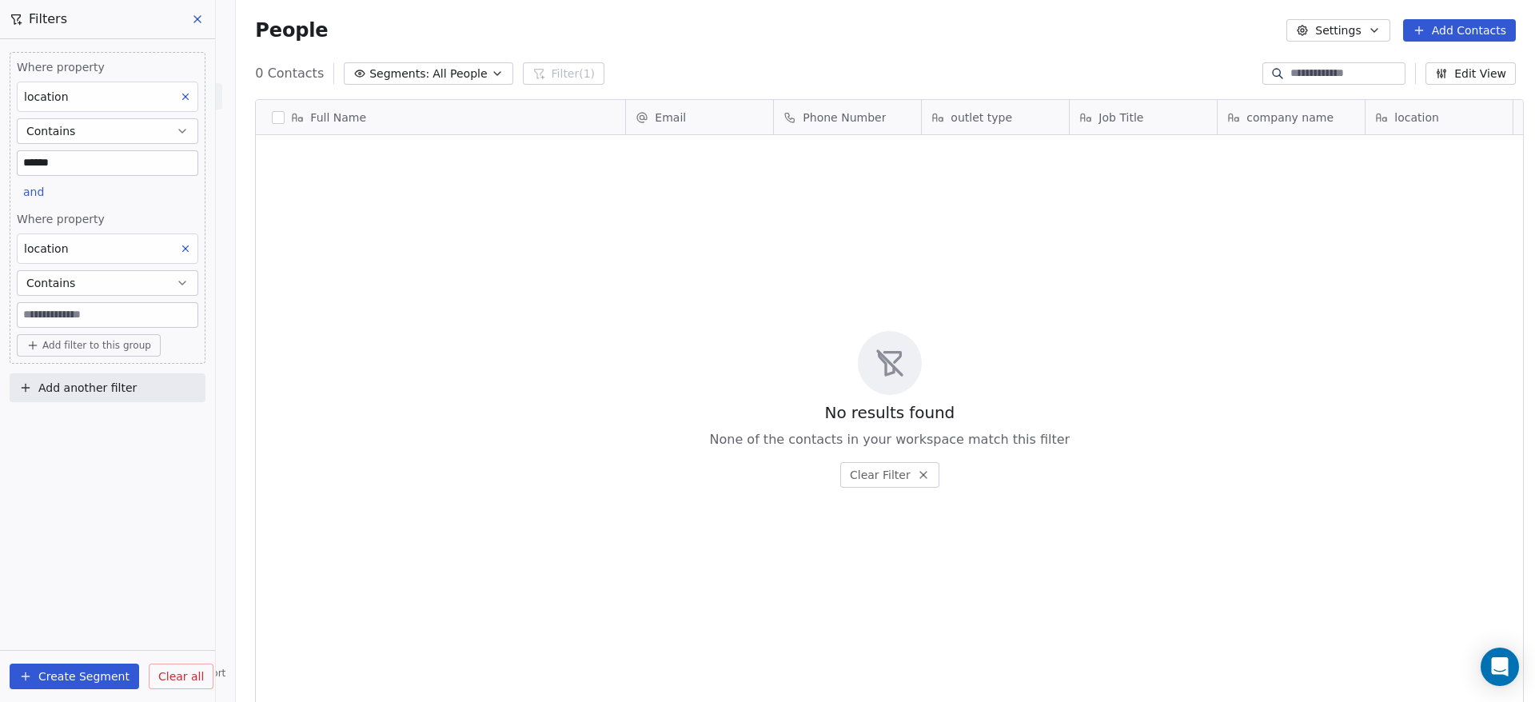
click at [79, 319] on input at bounding box center [108, 315] width 180 height 24
paste input "******"
type input "******"
click at [187, 243] on icon at bounding box center [185, 248] width 11 height 11
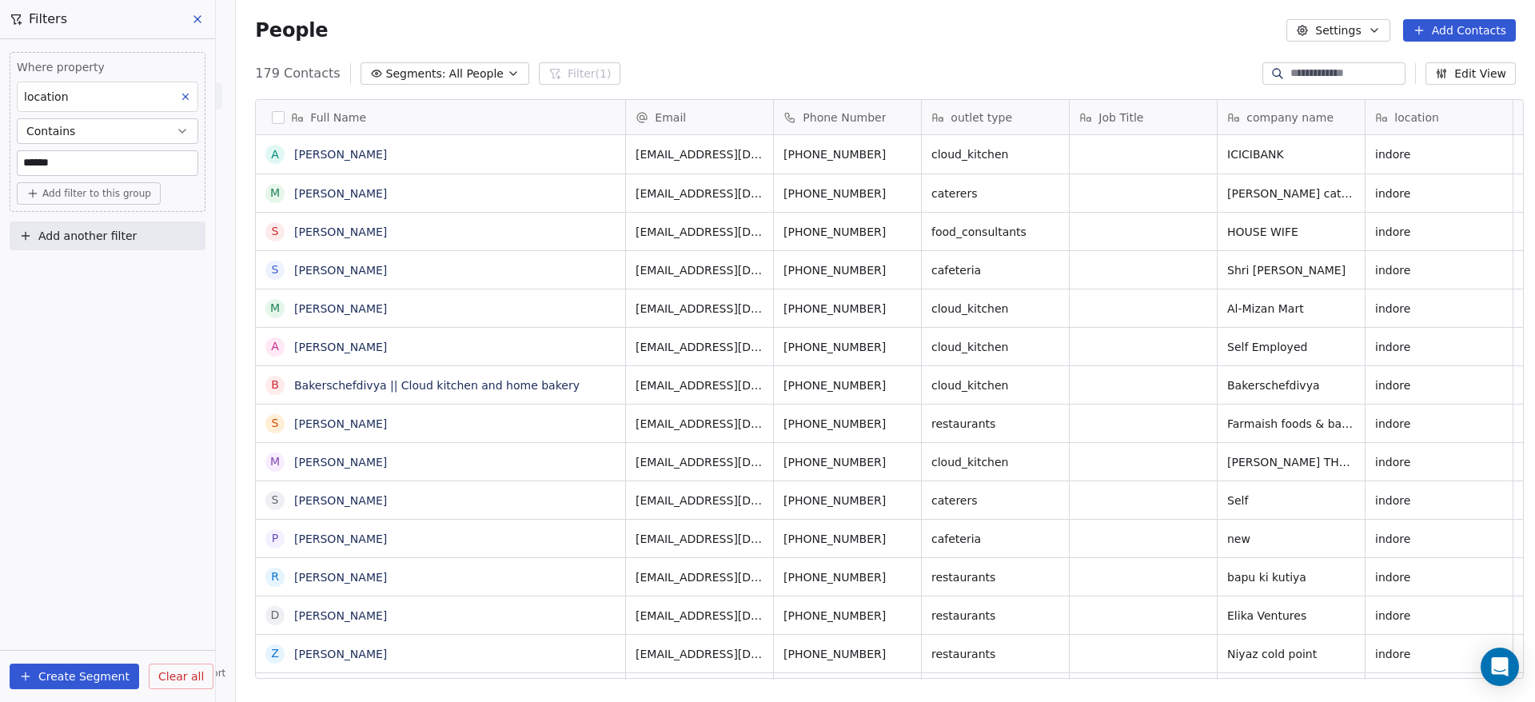
click at [112, 236] on span "Add another filter" at bounding box center [87, 236] width 98 height 17
click at [114, 270] on span "Contact properties" at bounding box center [78, 273] width 104 height 17
type input "**"
click at [84, 401] on div "location" at bounding box center [107, 408] width 162 height 16
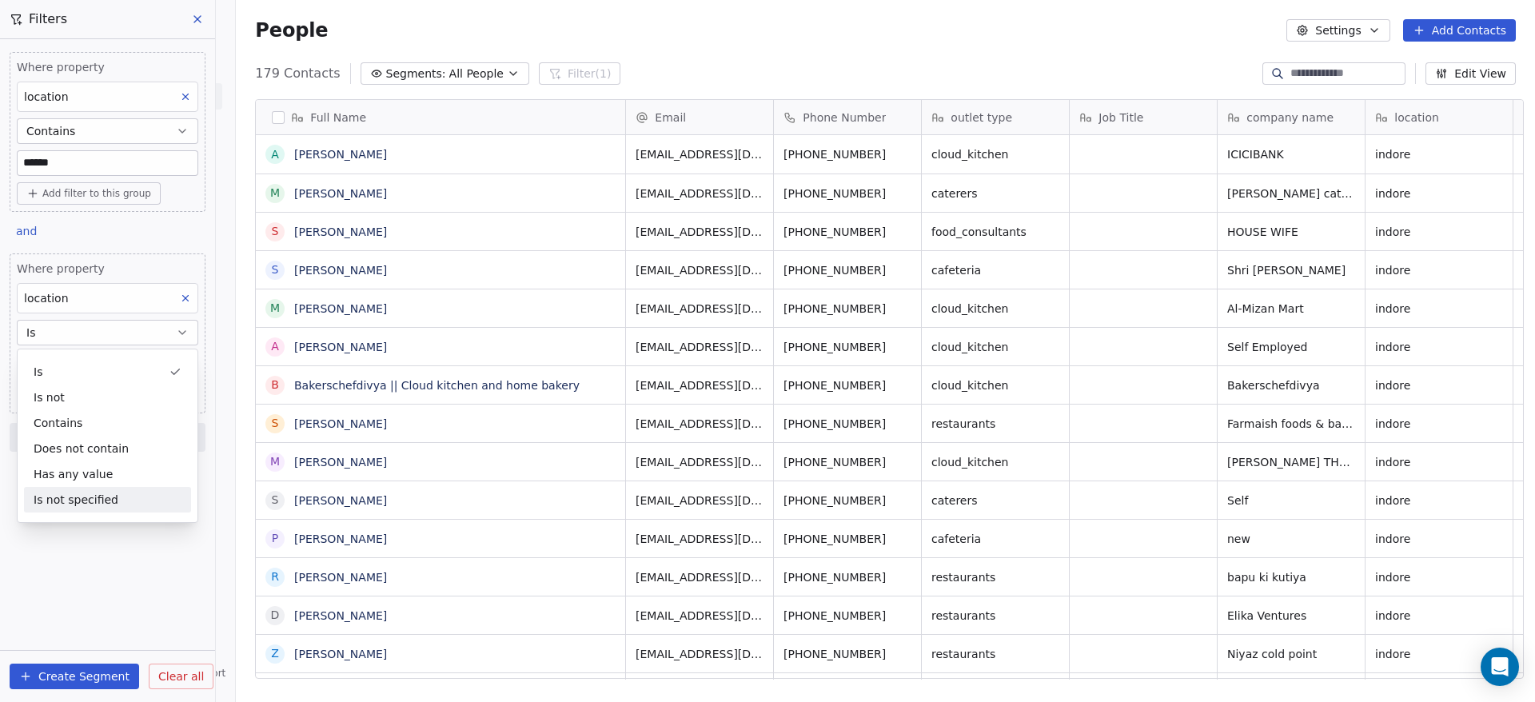
click at [145, 558] on div "Where property location Contains ****** Add filter to this group and Where prop…" at bounding box center [107, 370] width 215 height 663
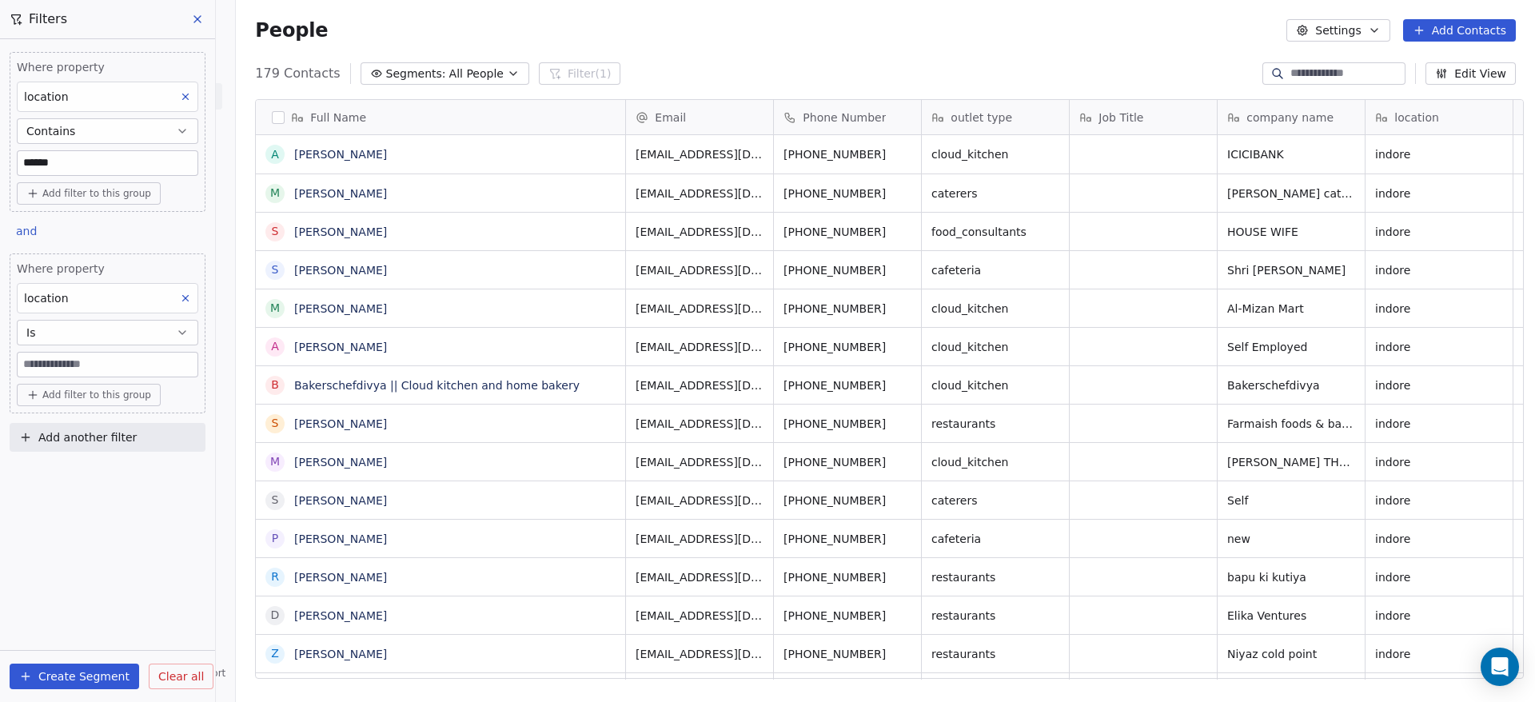
click at [189, 296] on icon at bounding box center [185, 298] width 11 height 11
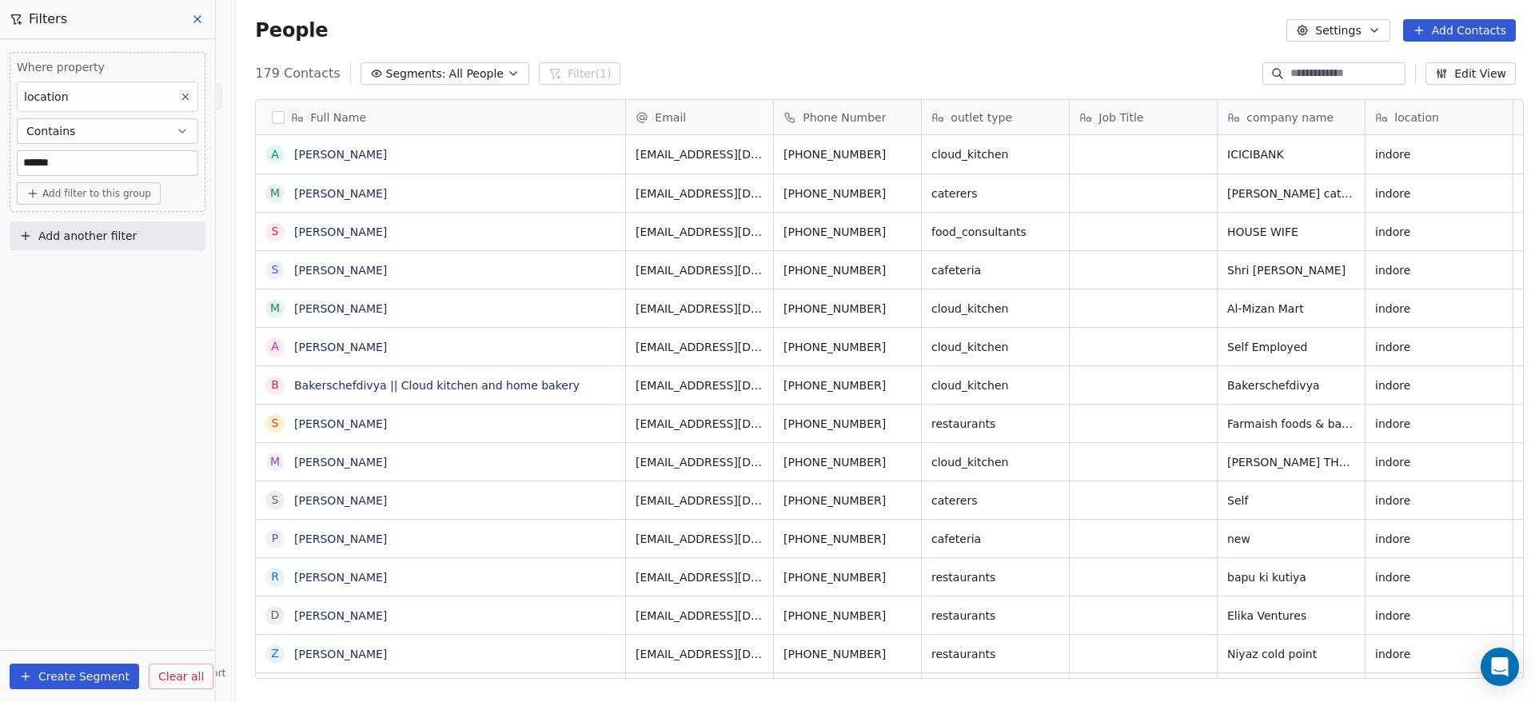
click at [127, 199] on span "Add filter to this group" at bounding box center [96, 193] width 109 height 13
click at [136, 227] on div "Contact properties" at bounding box center [108, 228] width 148 height 17
type input "**"
click at [94, 365] on div "location" at bounding box center [108, 362] width 148 height 16
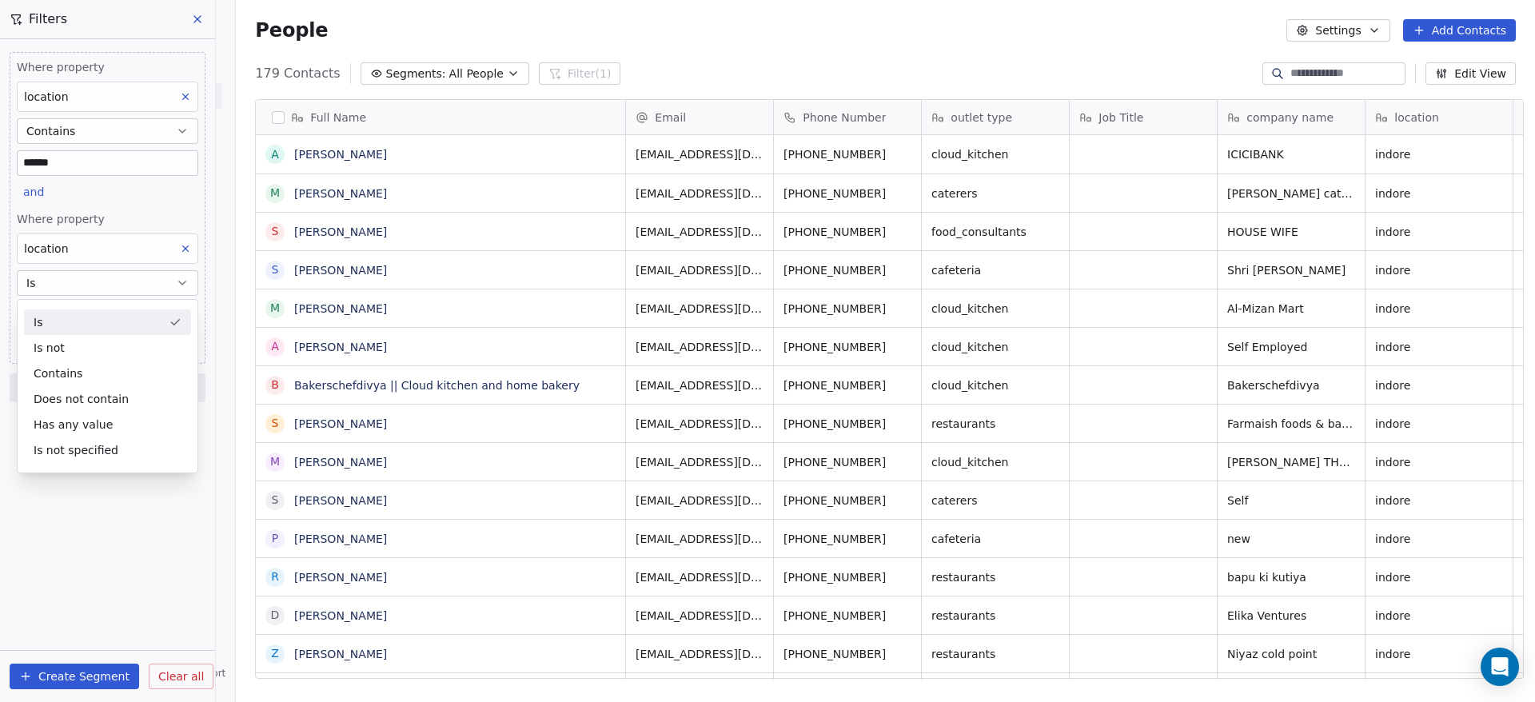
click at [182, 241] on button at bounding box center [185, 248] width 21 height 21
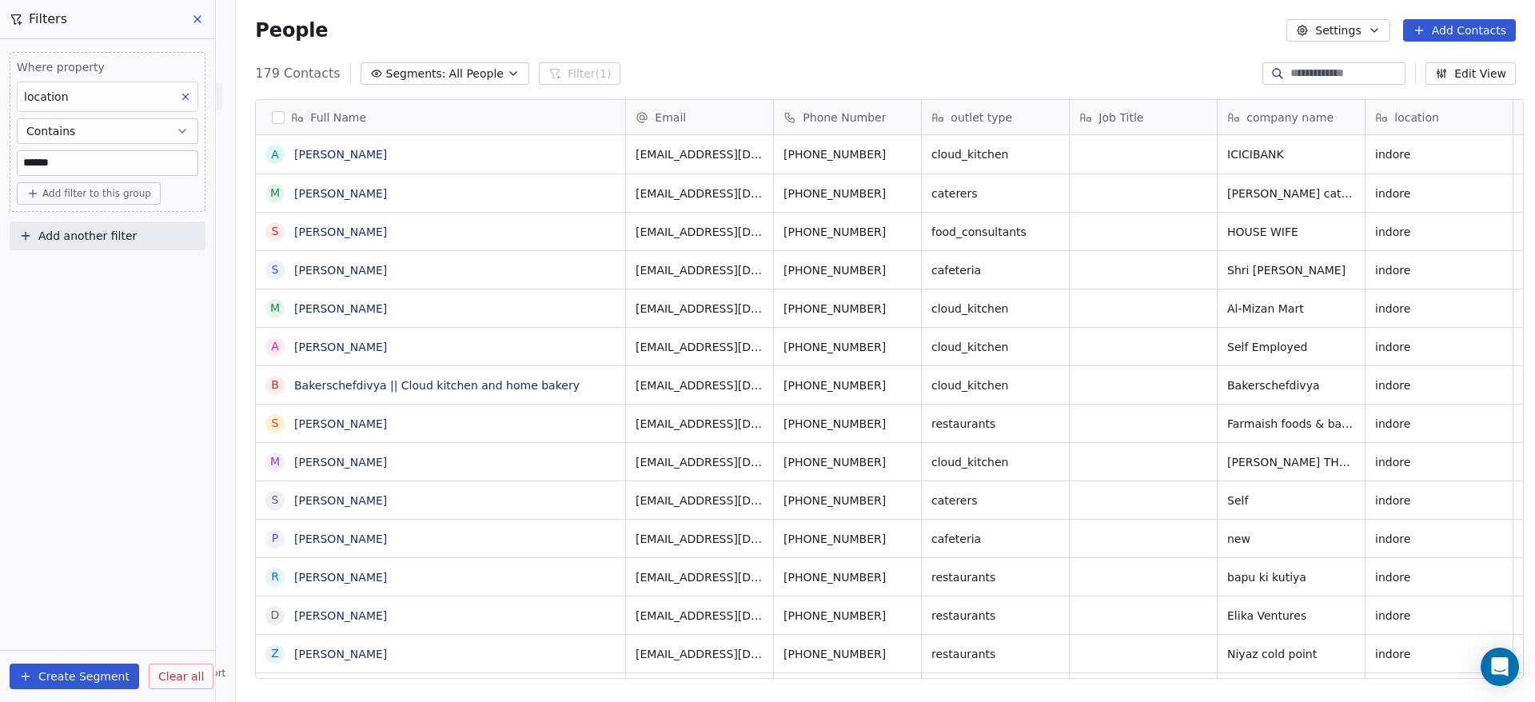
click at [138, 174] on input "******" at bounding box center [108, 163] width 180 height 24
click at [150, 130] on button "Contains" at bounding box center [107, 131] width 181 height 26
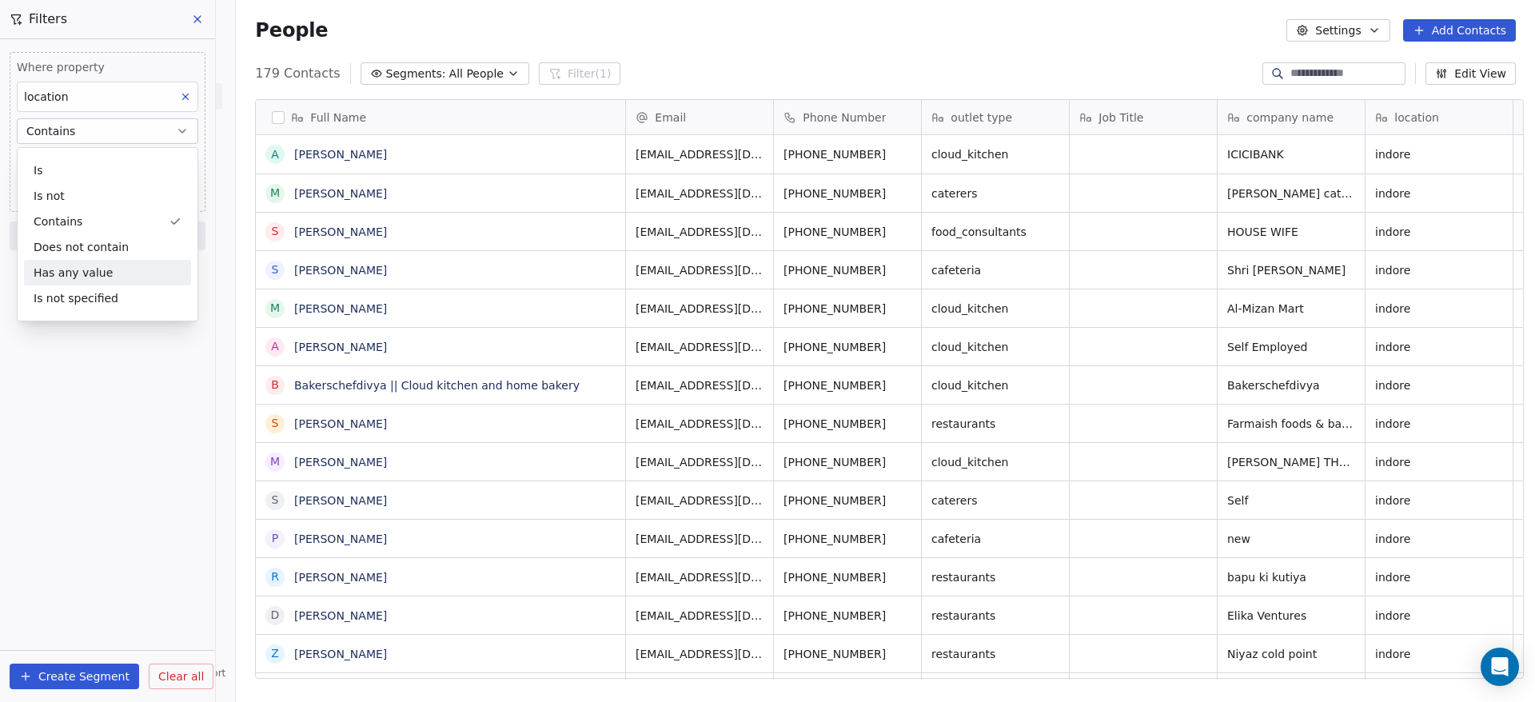
click at [121, 274] on div "Has any value" at bounding box center [107, 273] width 167 height 26
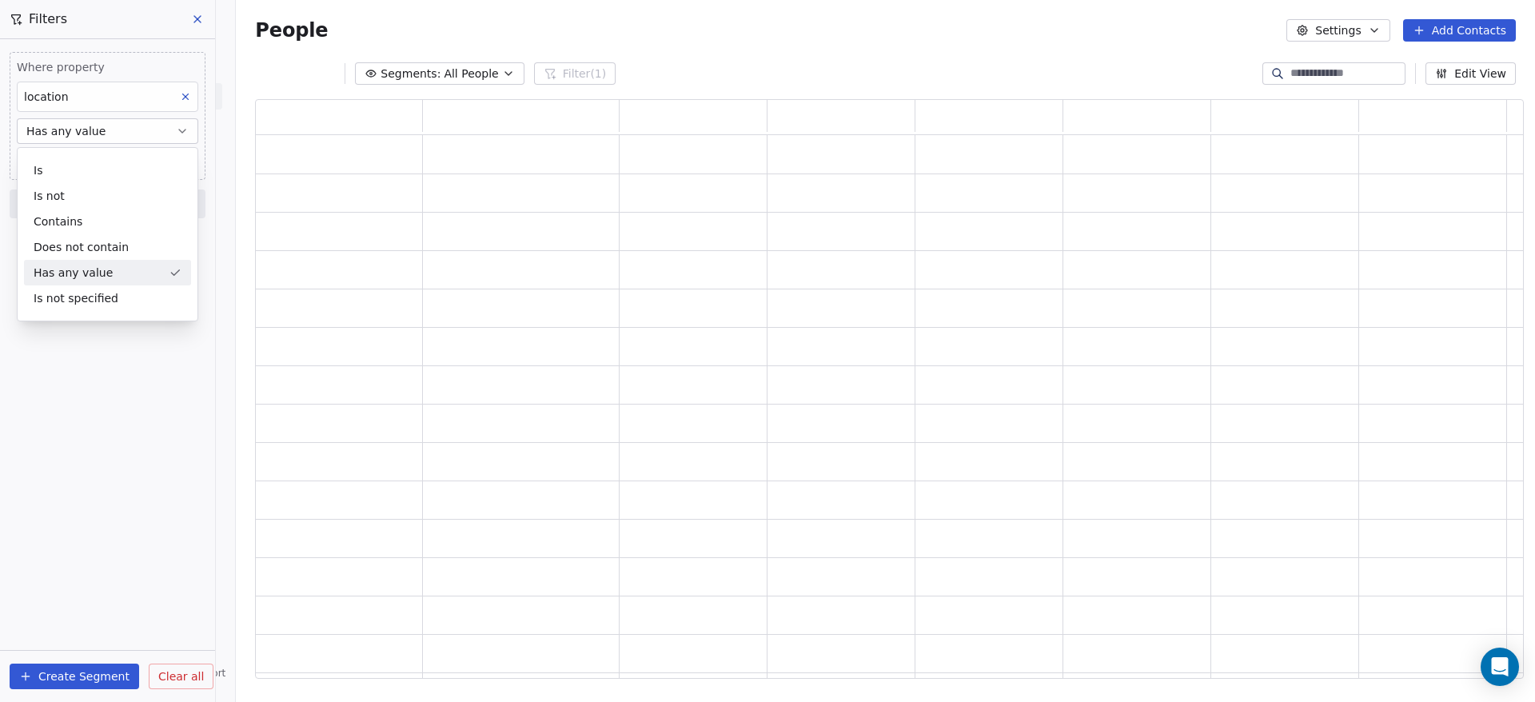
scroll to position [560, 1249]
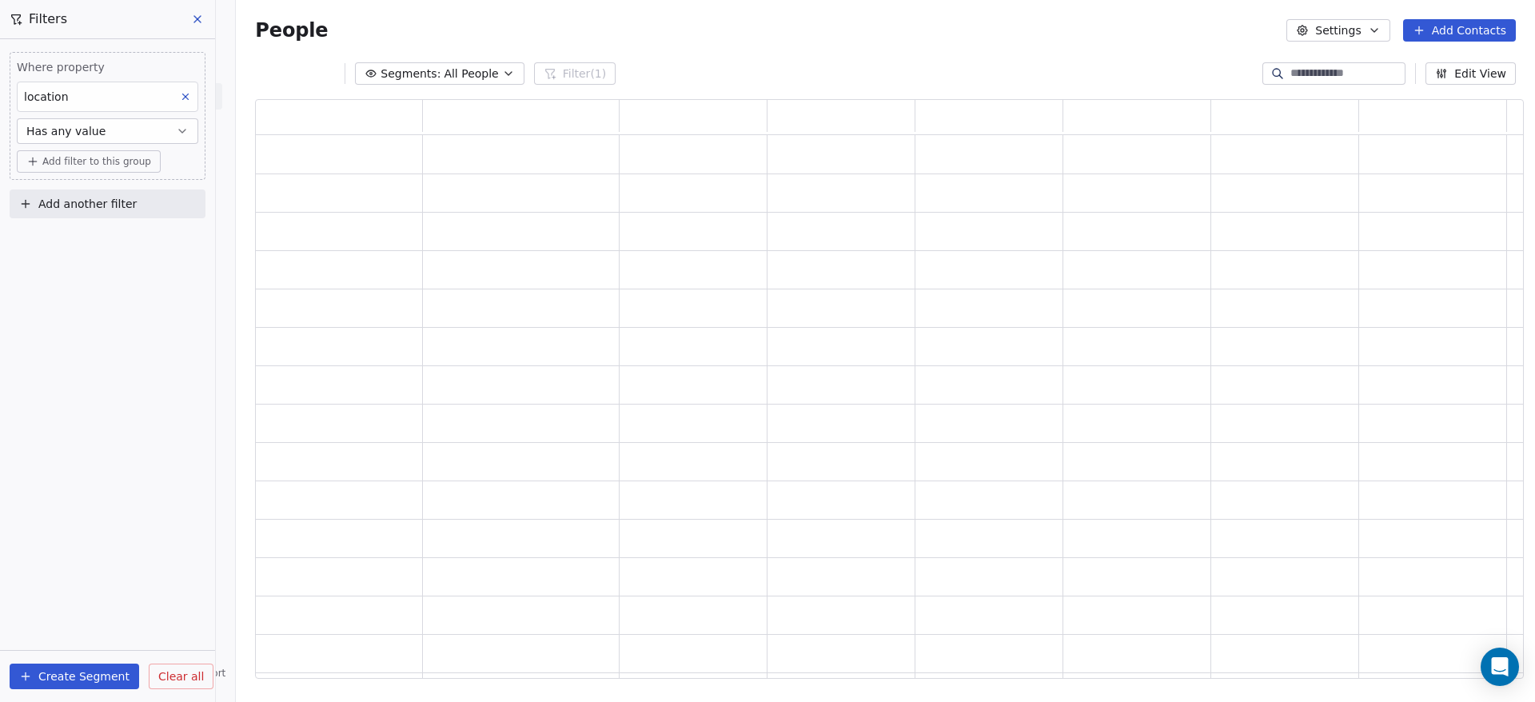
click at [106, 165] on span "Add filter to this group" at bounding box center [96, 161] width 109 height 13
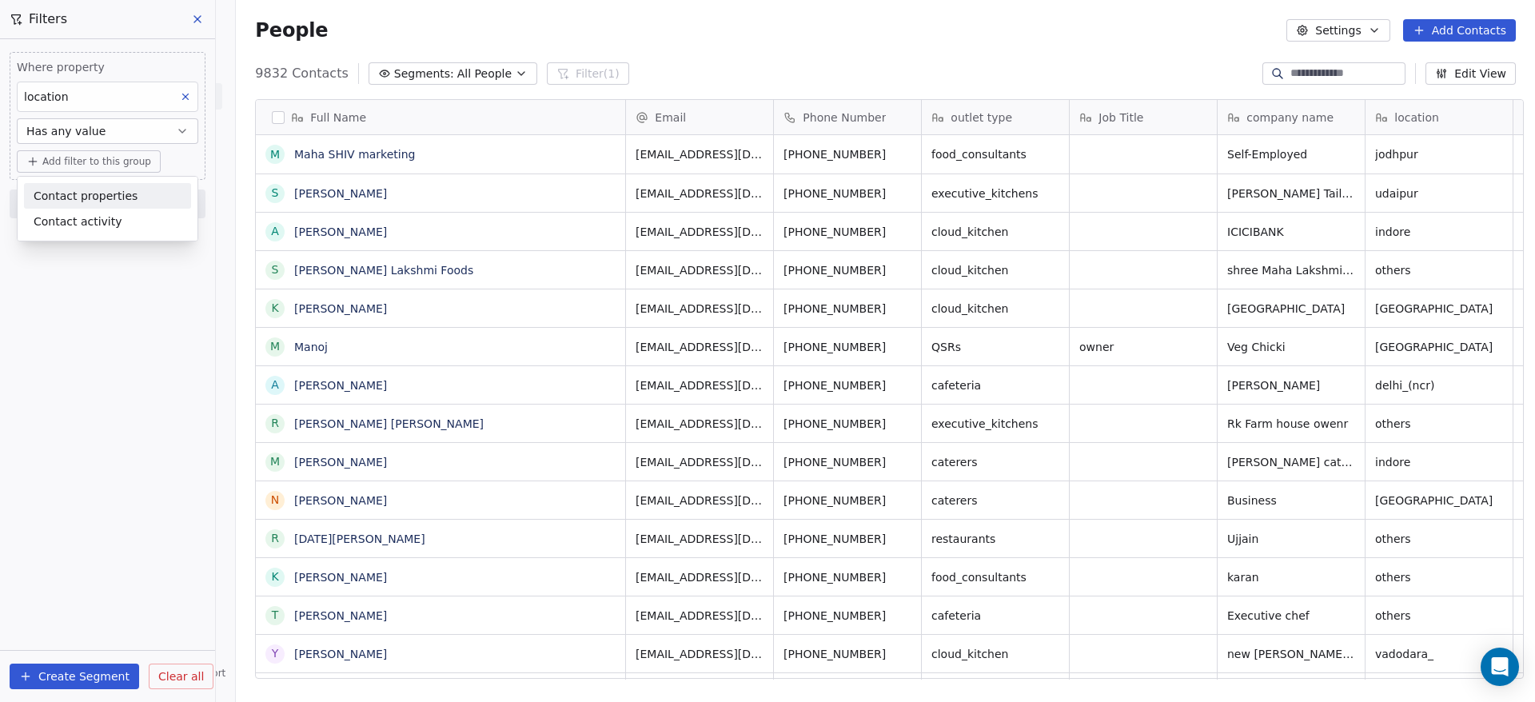
scroll to position [599, 1288]
click at [152, 123] on html "On2Cook India Pvt. Ltd. Contacts People Marketing Workflows Campaigns Sales Pip…" at bounding box center [767, 351] width 1535 height 702
click at [151, 132] on button "Has any value" at bounding box center [107, 131] width 181 height 26
click at [125, 175] on div "Is" at bounding box center [107, 170] width 167 height 26
click at [137, 133] on button "Is" at bounding box center [107, 131] width 181 height 26
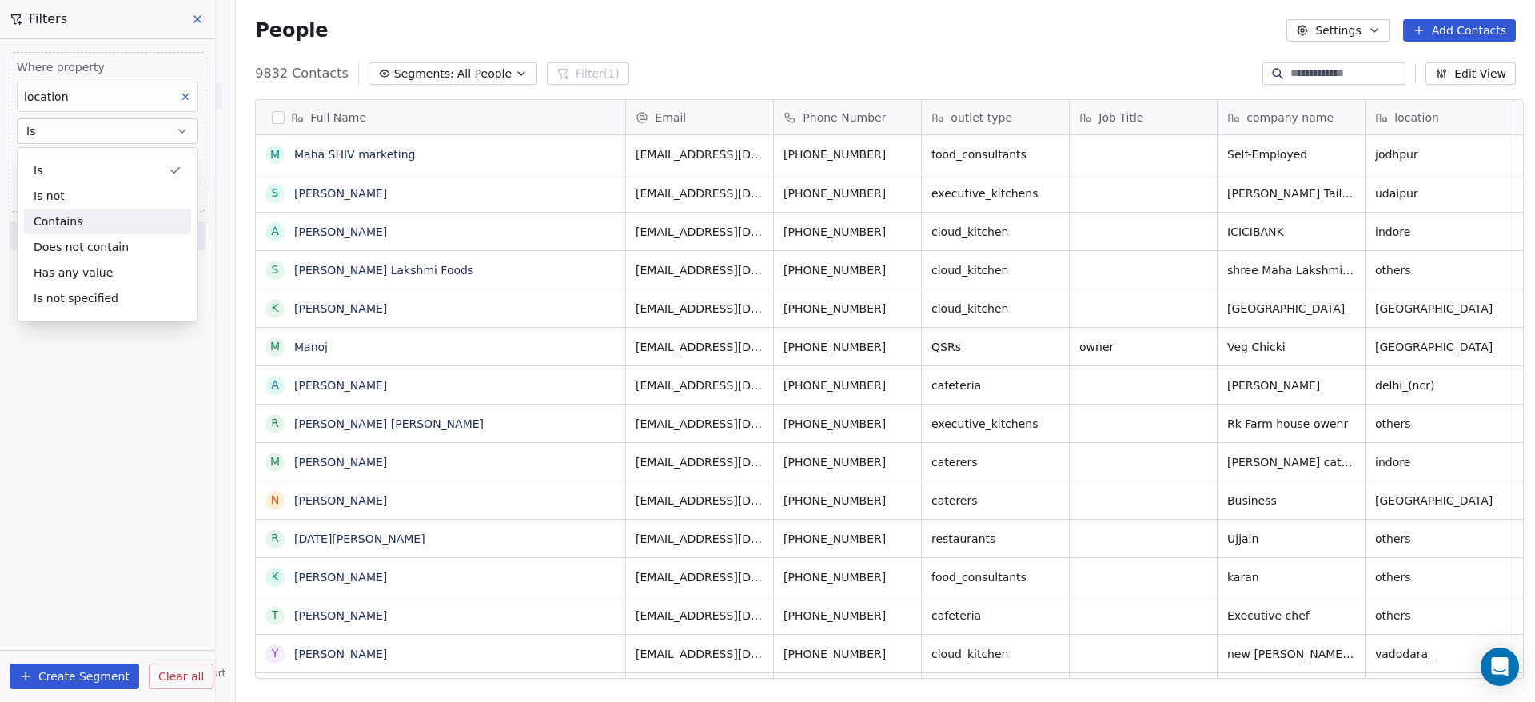
click at [121, 219] on div "Contains" at bounding box center [107, 222] width 167 height 26
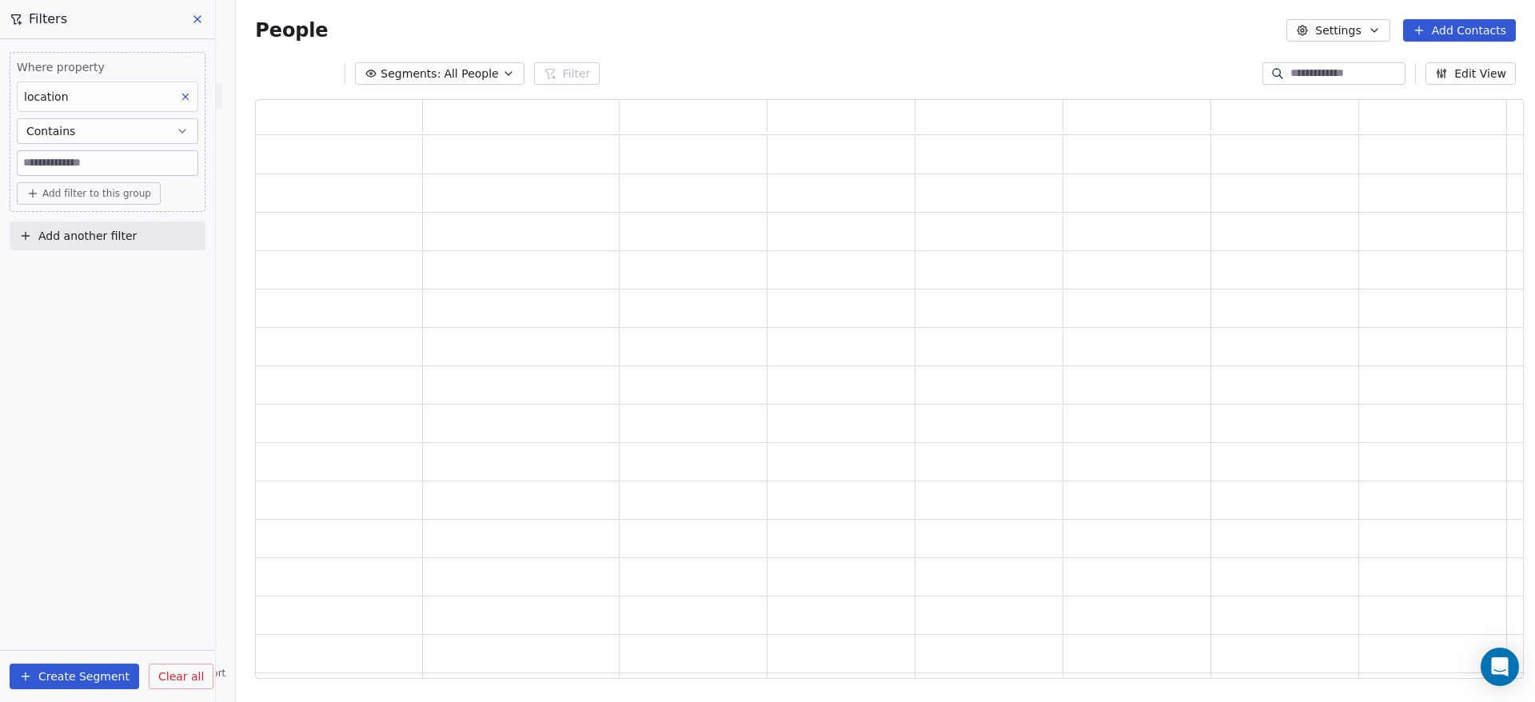
scroll to position [560, 1249]
click at [117, 169] on input at bounding box center [108, 163] width 180 height 24
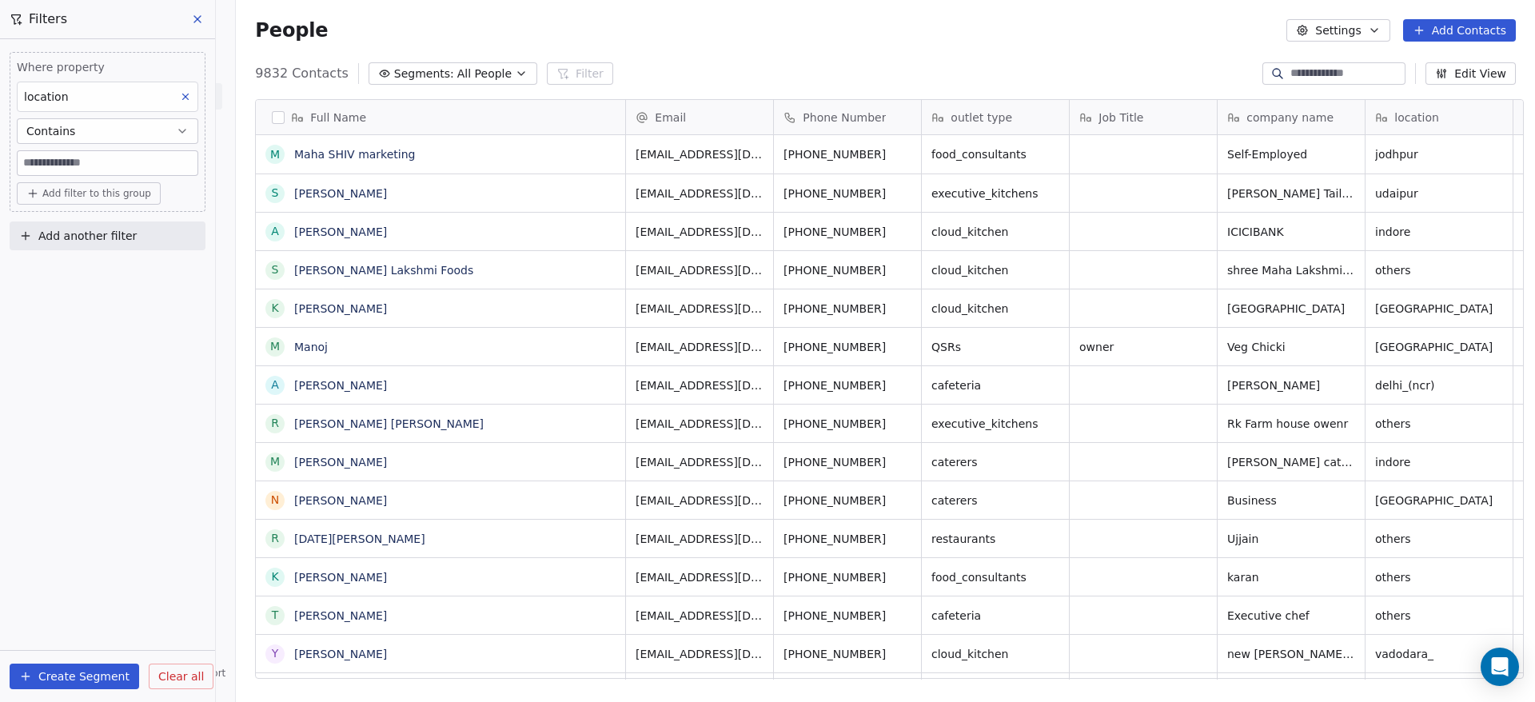
scroll to position [599, 1288]
paste input "******"
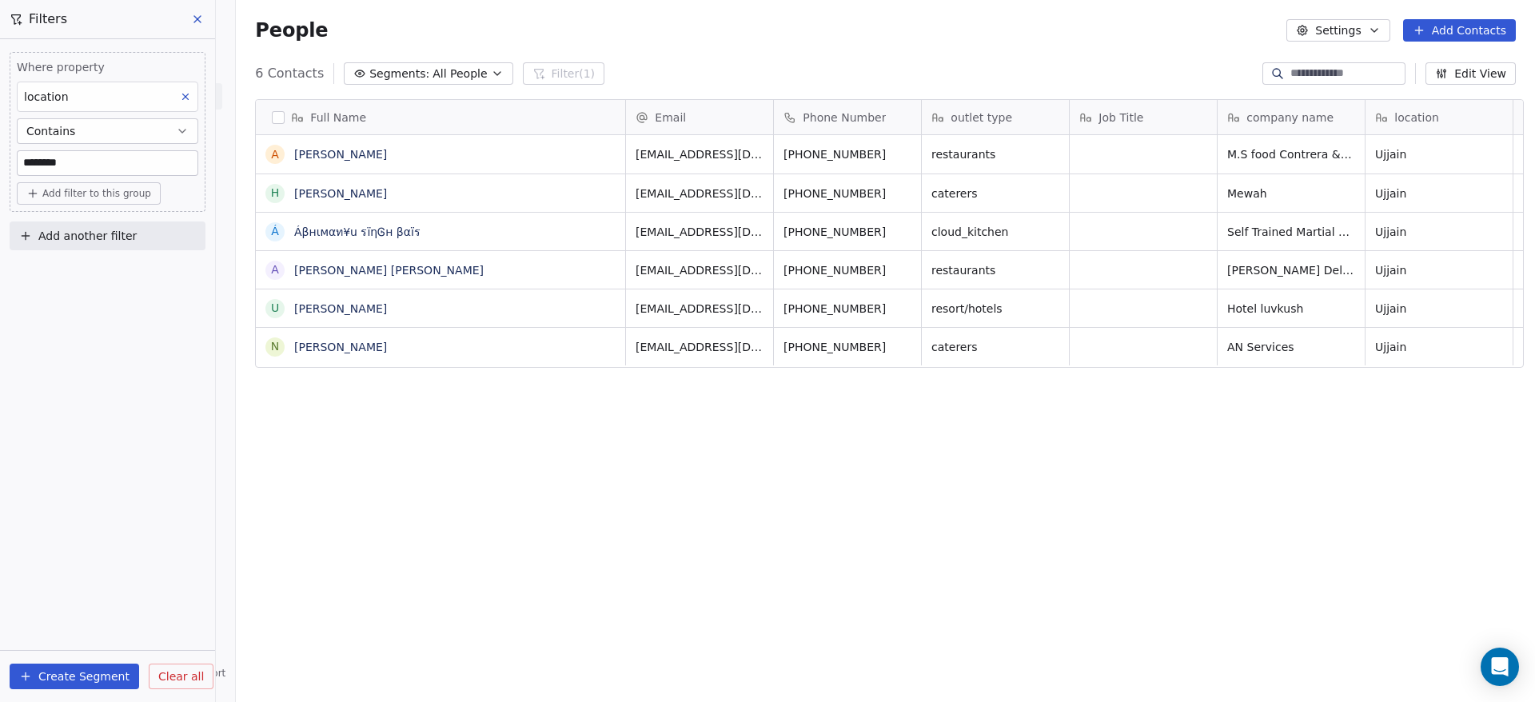
type input "*******"
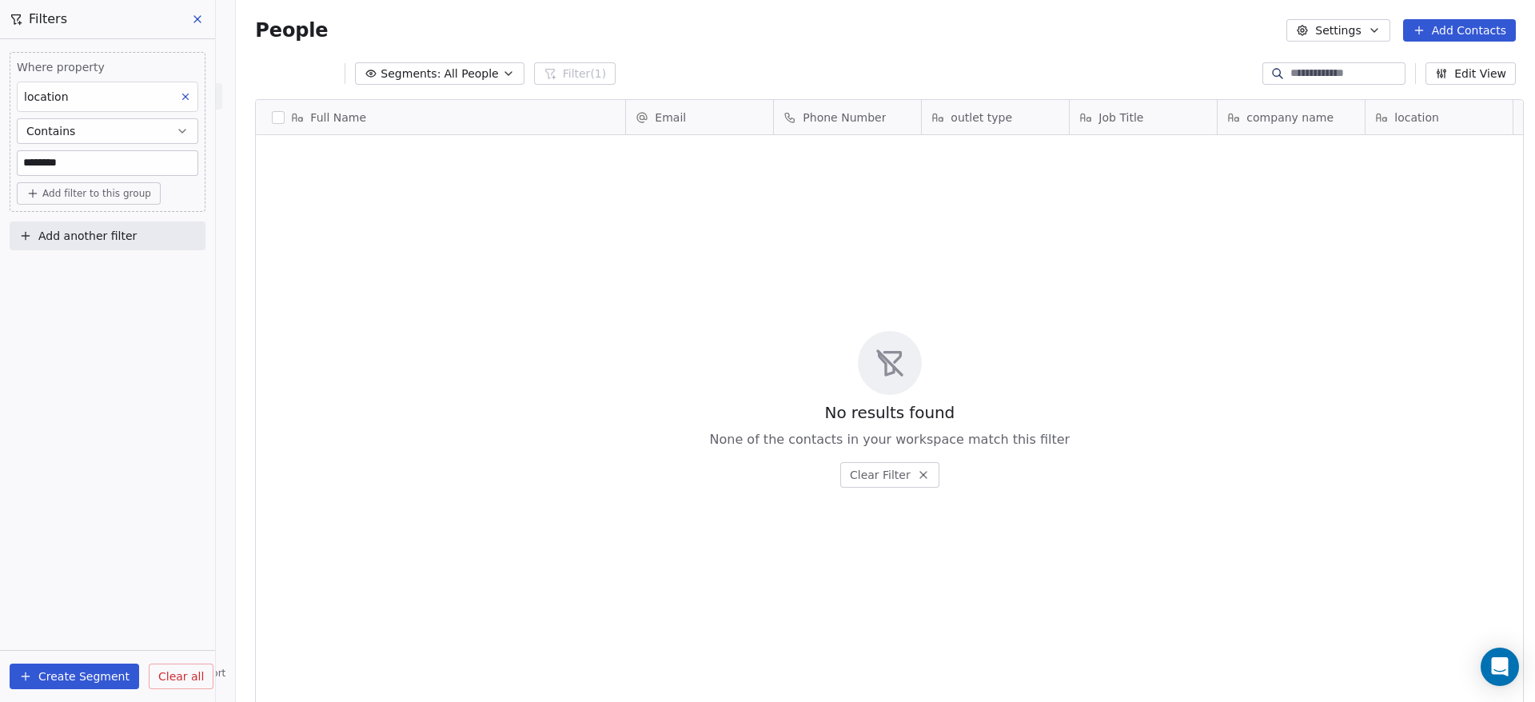
scroll to position [19, 19]
